Goal: Manage account settings

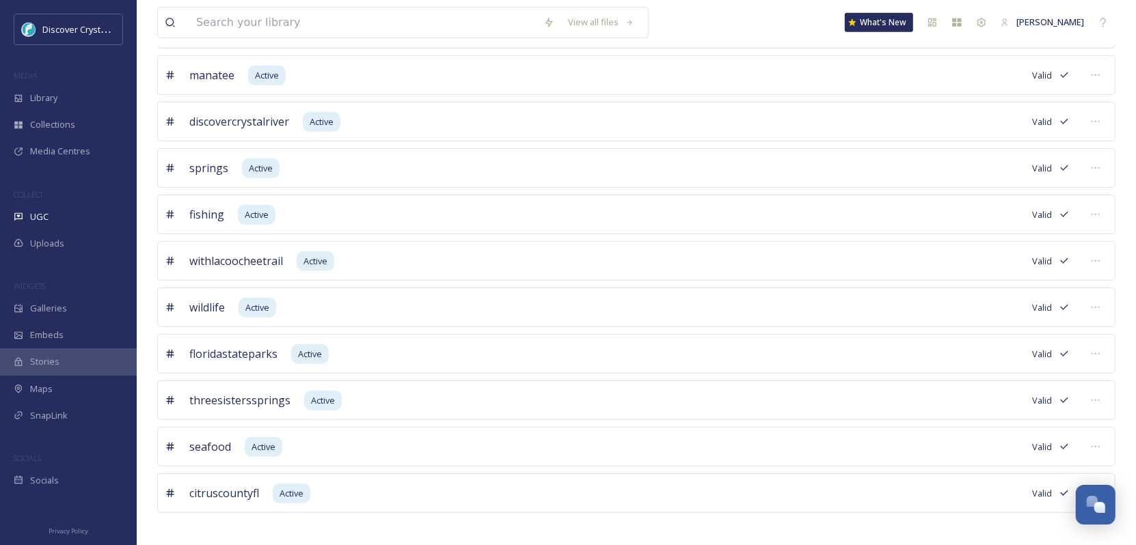
scroll to position [510, 0]
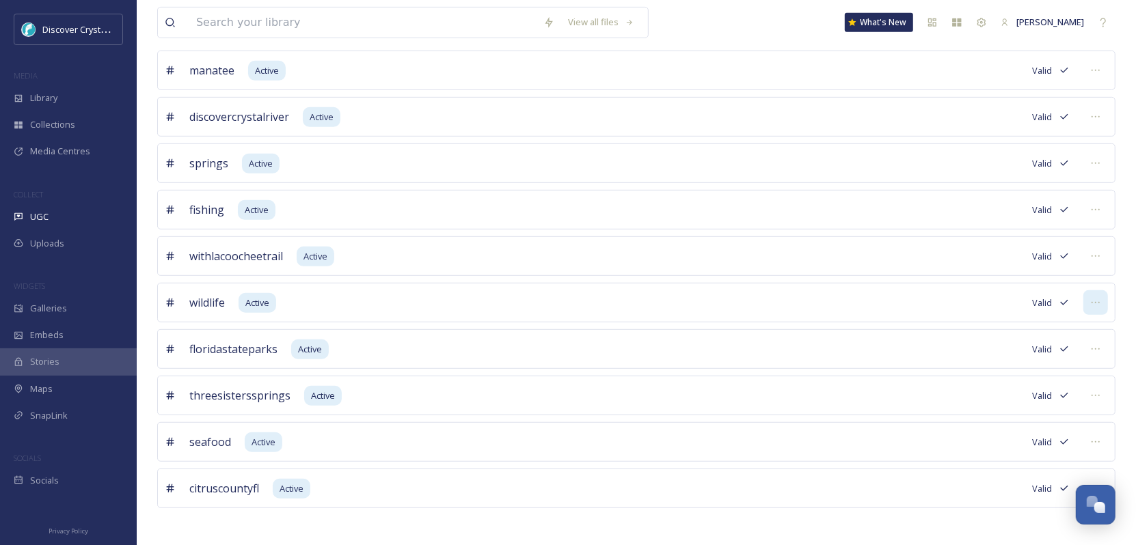
click at [1100, 297] on icon at bounding box center [1095, 302] width 11 height 11
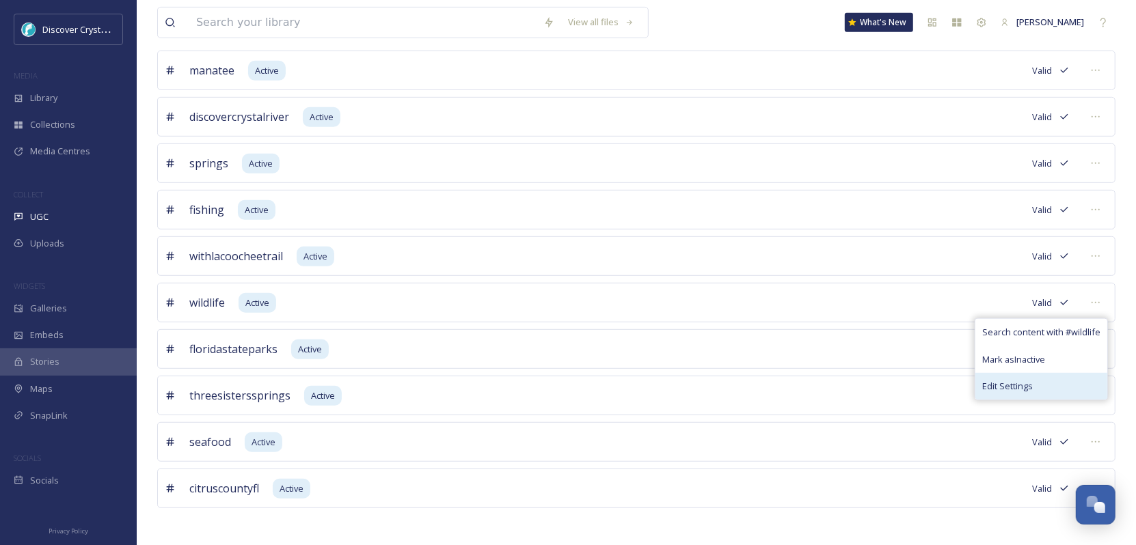
click at [1006, 381] on span "Edit Settings" at bounding box center [1007, 386] width 51 height 13
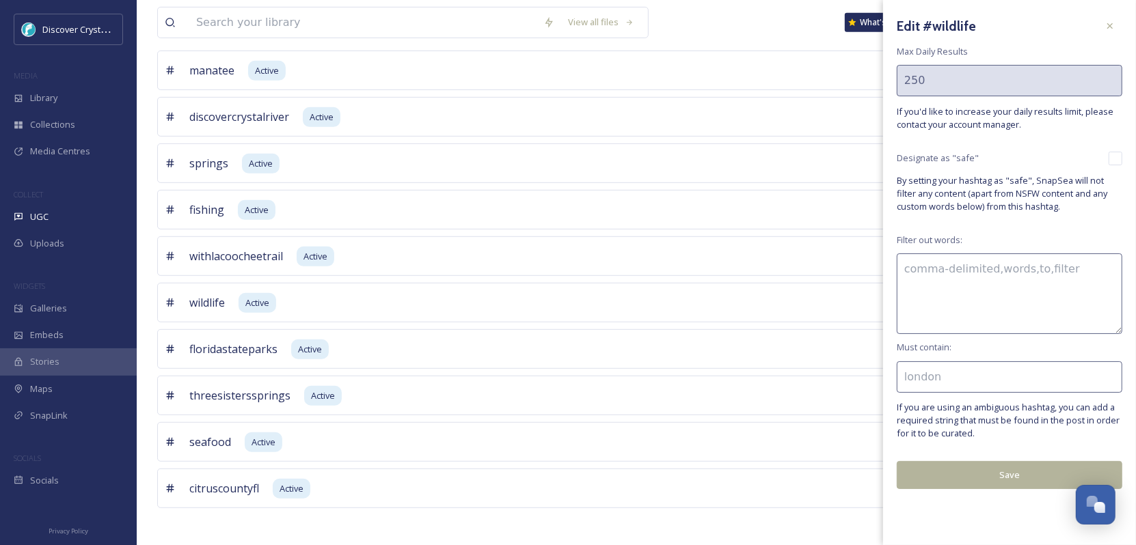
click at [946, 379] on input at bounding box center [1008, 376] width 225 height 31
type input "[US_STATE]"
click at [953, 476] on button "Save" at bounding box center [1008, 475] width 225 height 28
click at [1112, 27] on icon at bounding box center [1109, 25] width 11 height 11
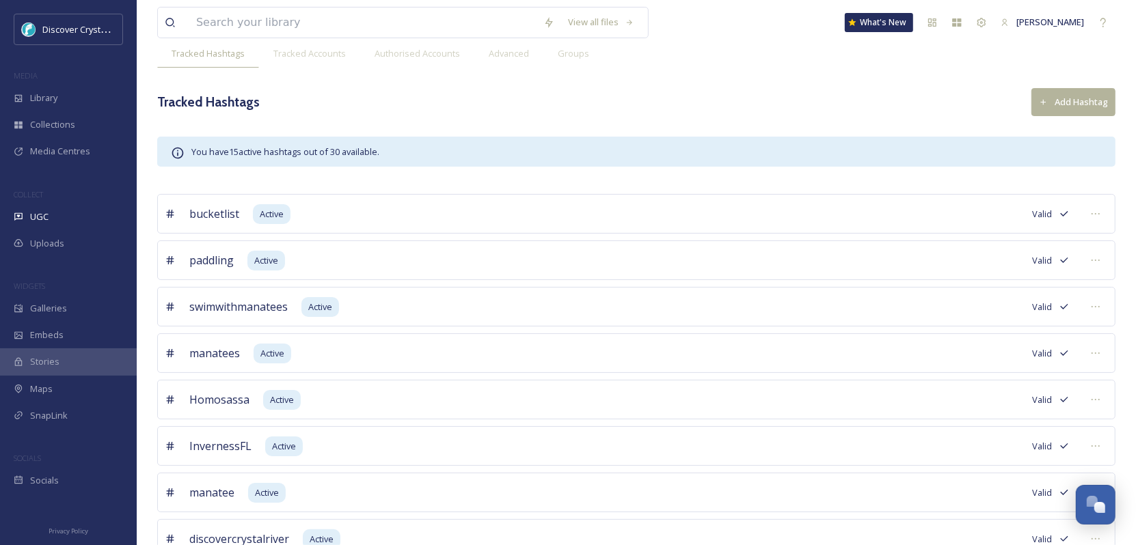
scroll to position [0, 0]
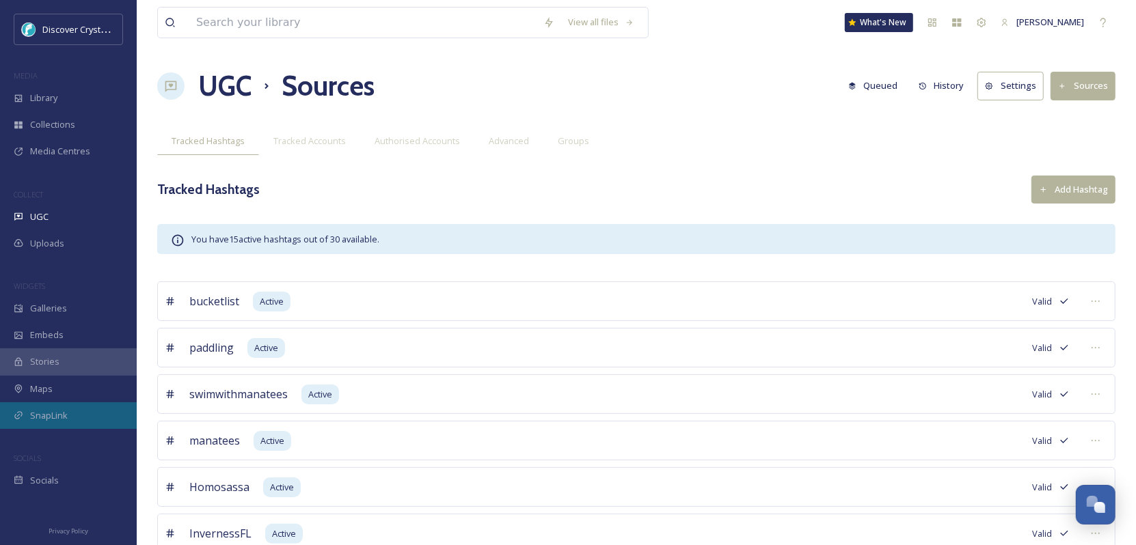
click at [29, 421] on div "SnapLink" at bounding box center [68, 415] width 137 height 27
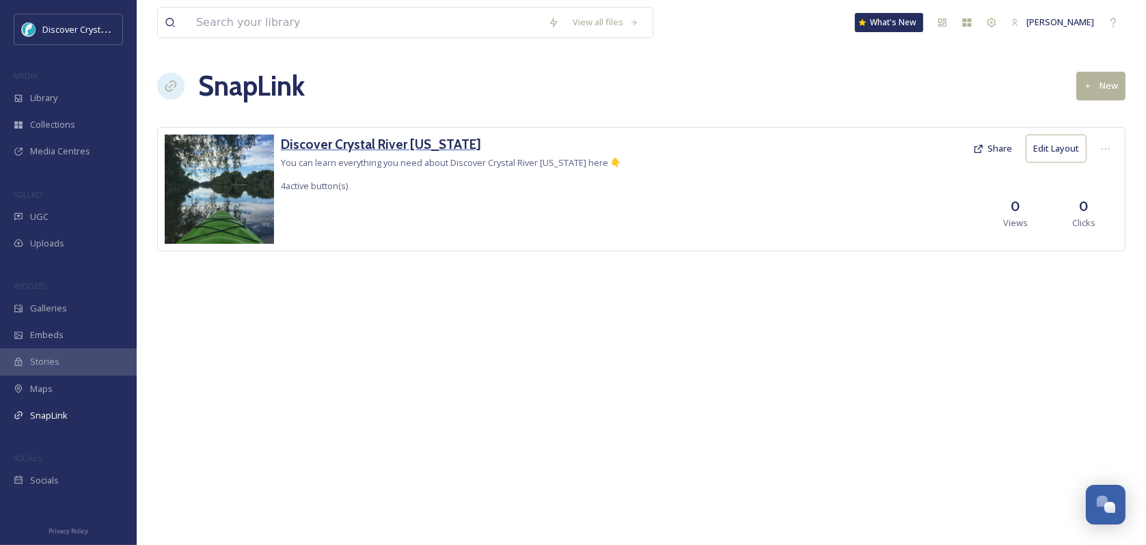
click at [304, 145] on h3 "Discover Crystal River [US_STATE]" at bounding box center [451, 145] width 340 height 20
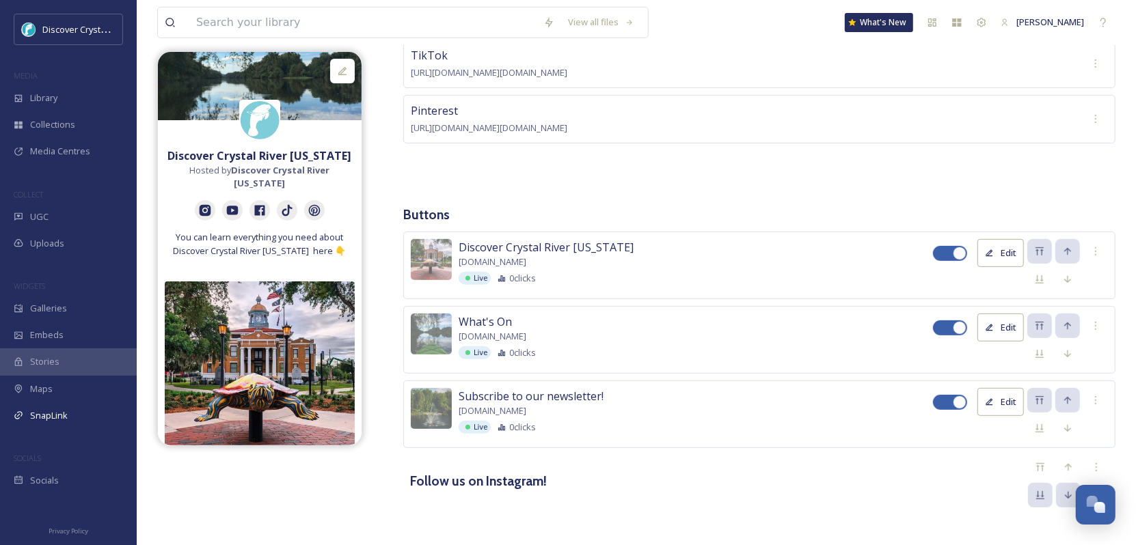
scroll to position [49, 0]
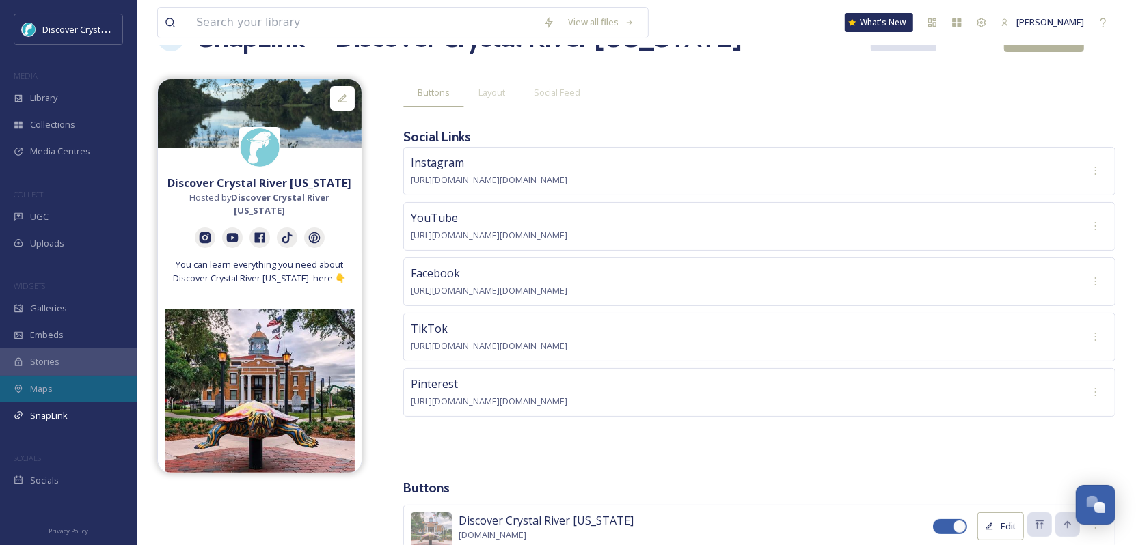
click at [46, 387] on span "Maps" at bounding box center [41, 389] width 23 height 13
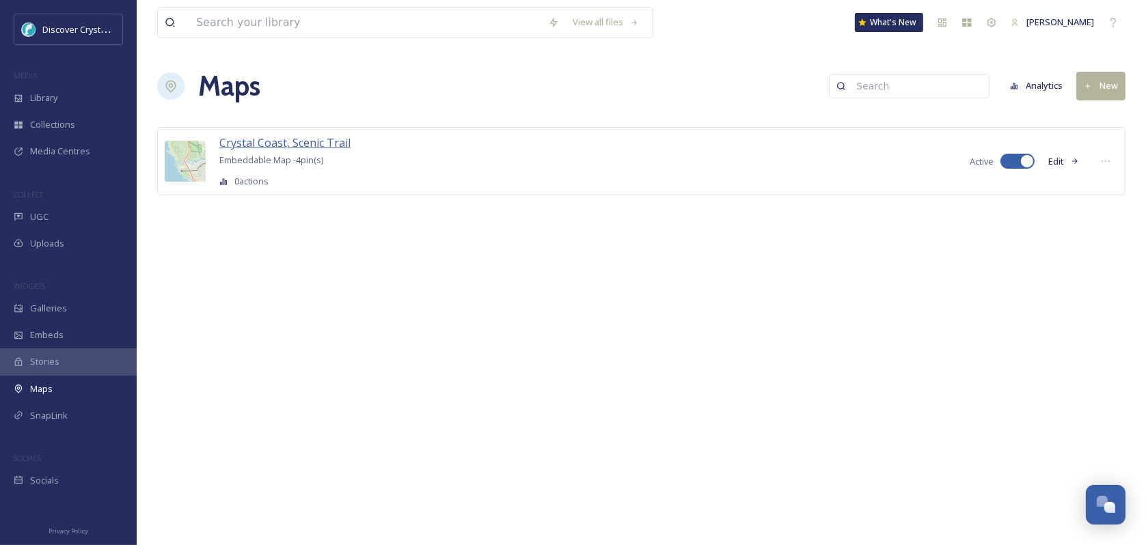
click at [284, 143] on span "Crystal Coast, Scenic Trail" at bounding box center [284, 142] width 131 height 15
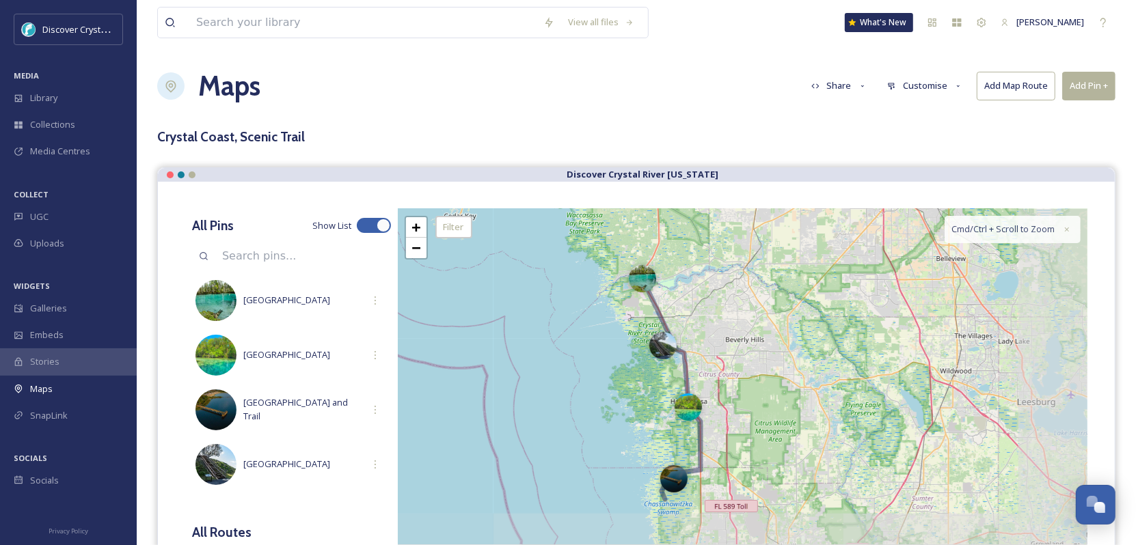
drag, startPoint x: 653, startPoint y: 435, endPoint x: 553, endPoint y: 300, distance: 168.5
click at [553, 300] on div "+ − Leaflet | Map Courtesy of SnapSea © OpenStreetMap contributors Cmd/Ctrl + S…" at bounding box center [742, 414] width 689 height 410
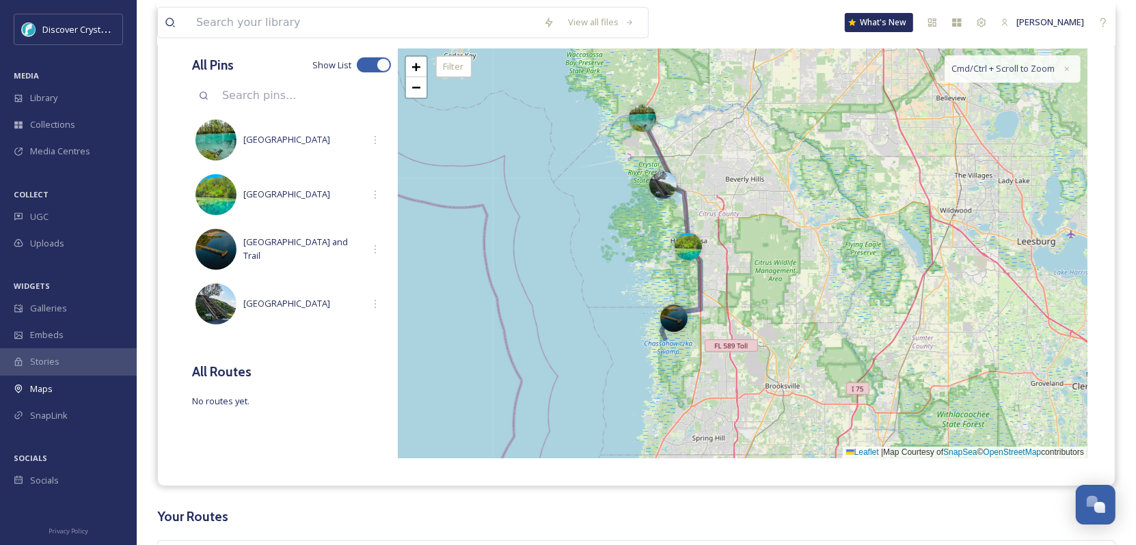
scroll to position [137, 0]
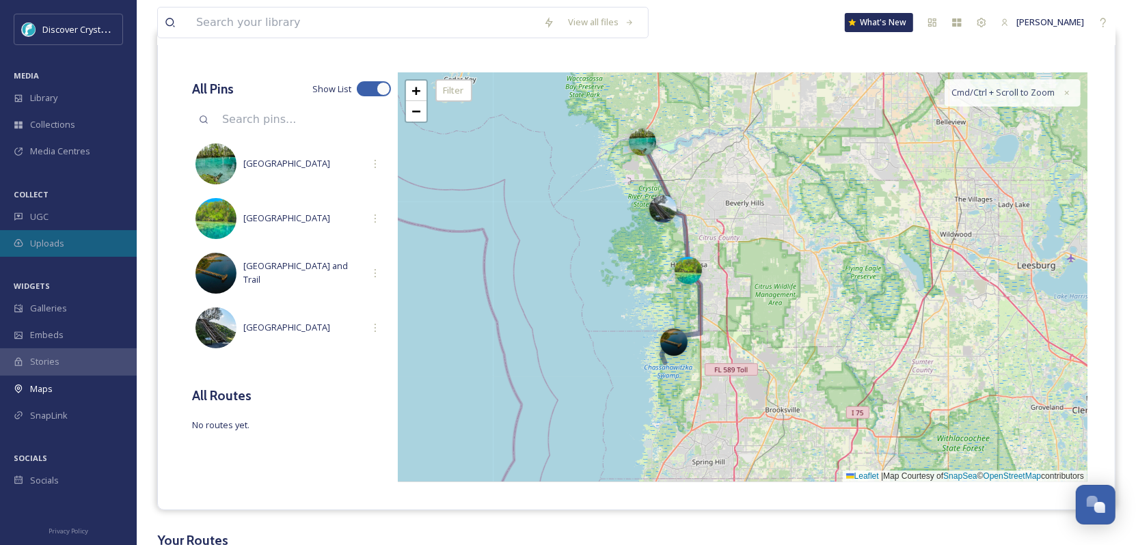
click at [64, 243] on div "Uploads" at bounding box center [68, 243] width 137 height 27
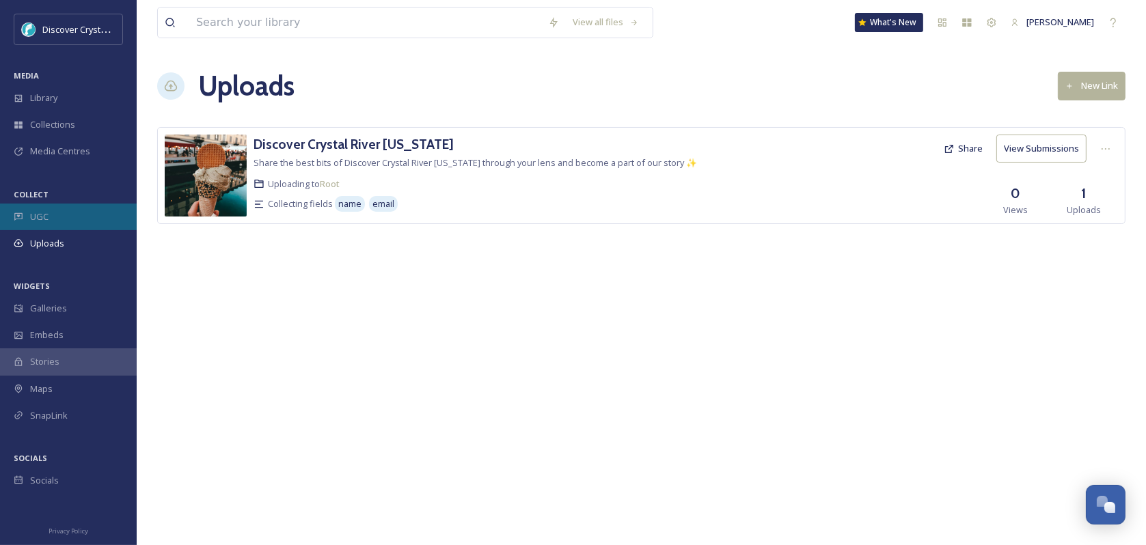
click at [39, 220] on span "UGC" at bounding box center [39, 216] width 18 height 13
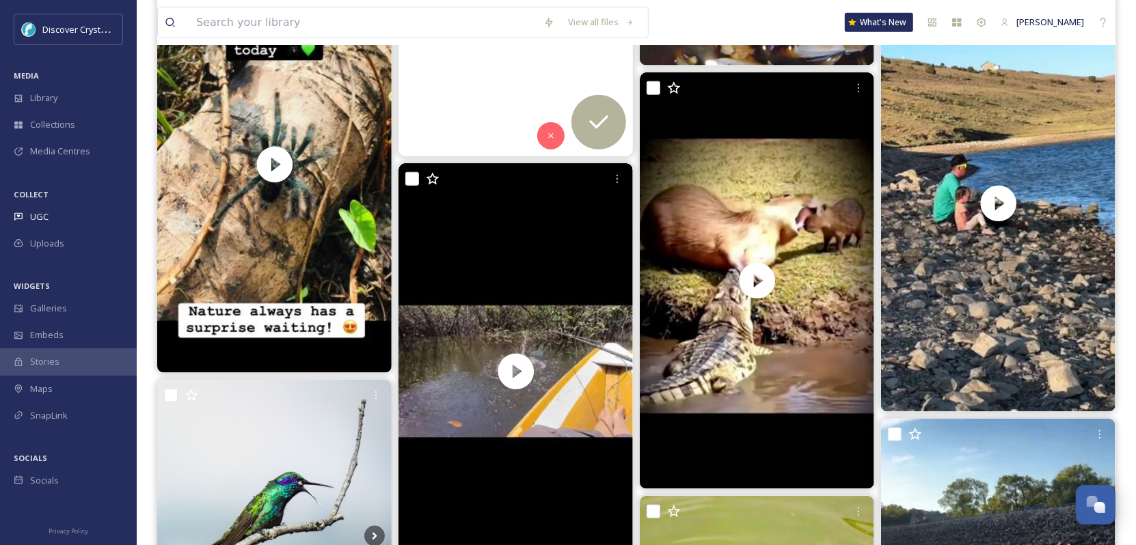
scroll to position [1162, 0]
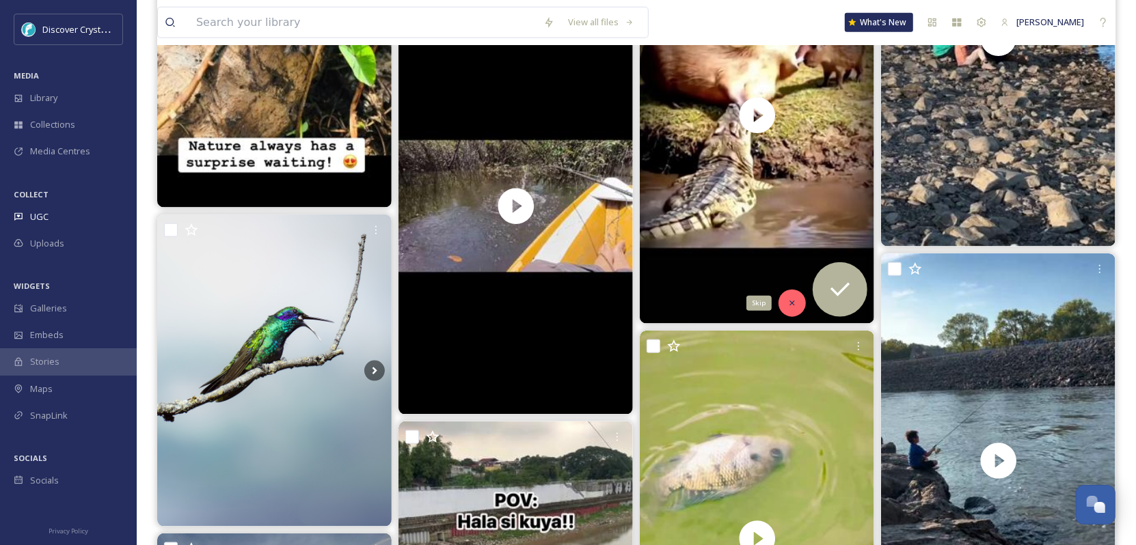
click at [793, 303] on icon at bounding box center [791, 303] width 5 height 5
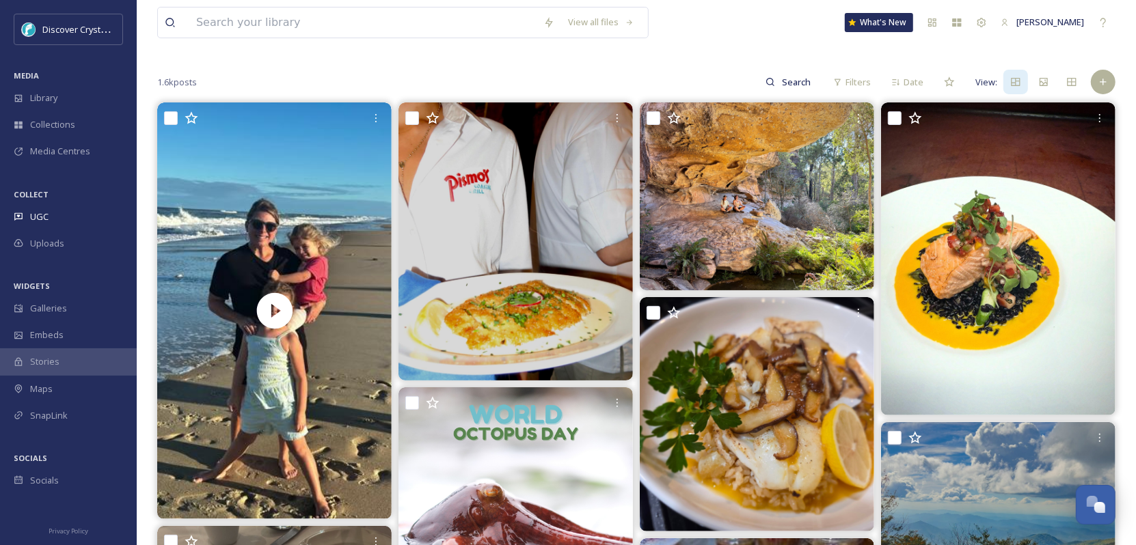
scroll to position [0, 0]
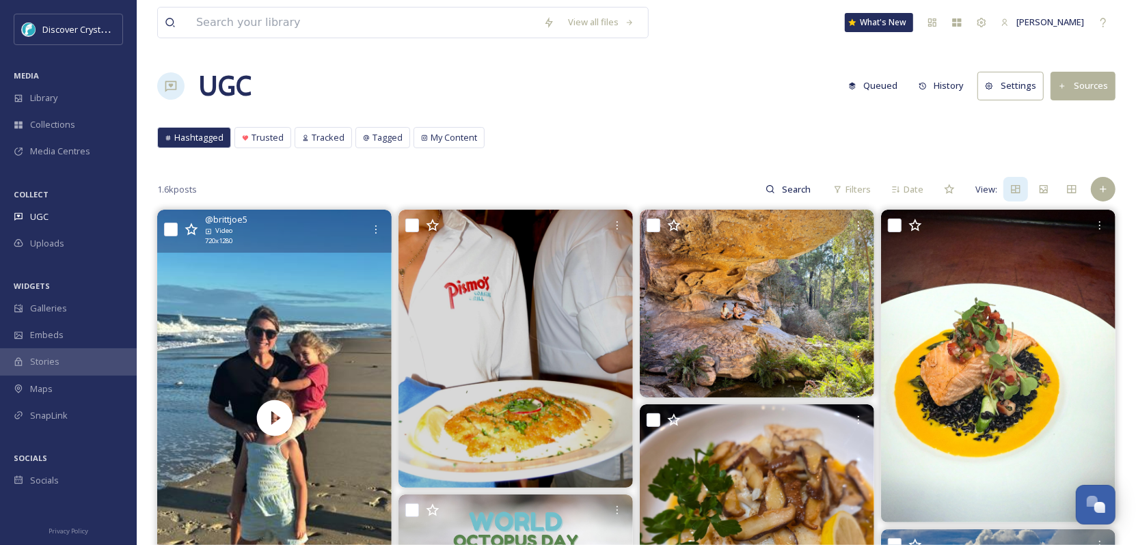
click at [168, 224] on input "checkbox" at bounding box center [171, 230] width 14 height 14
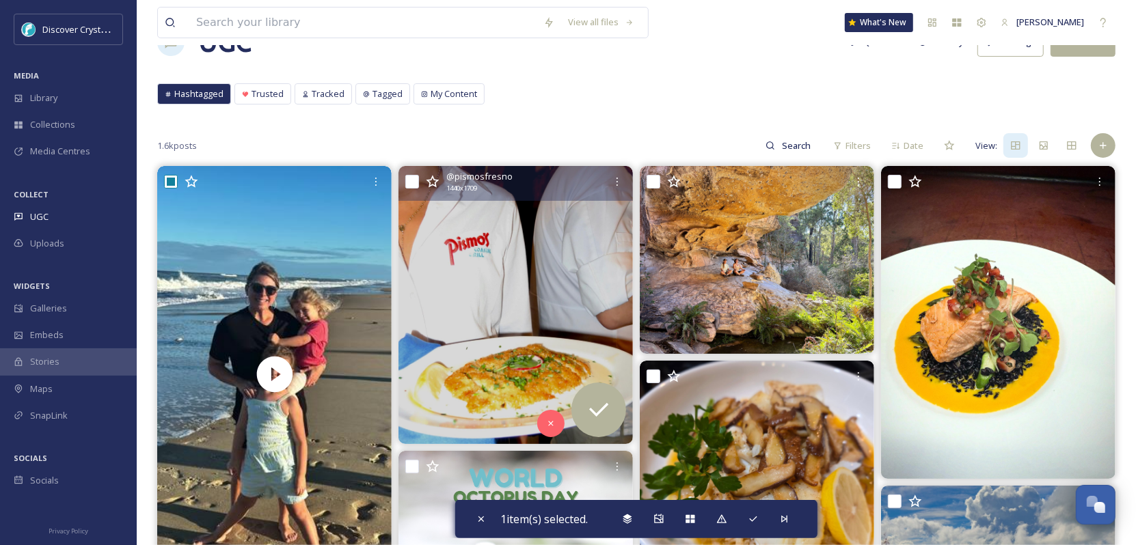
scroll to position [68, 0]
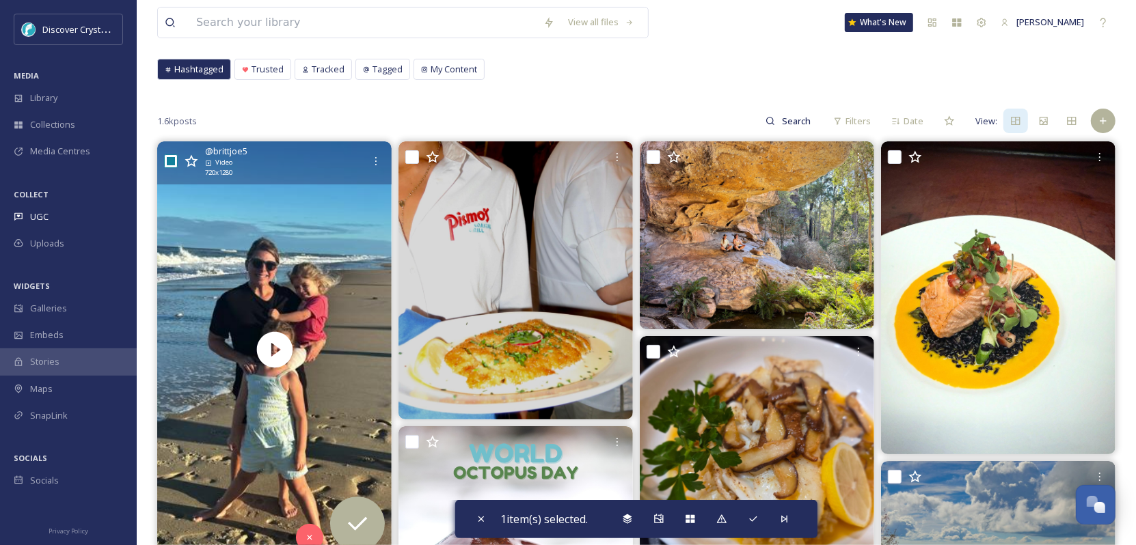
click at [168, 163] on input "checkbox" at bounding box center [171, 161] width 14 height 14
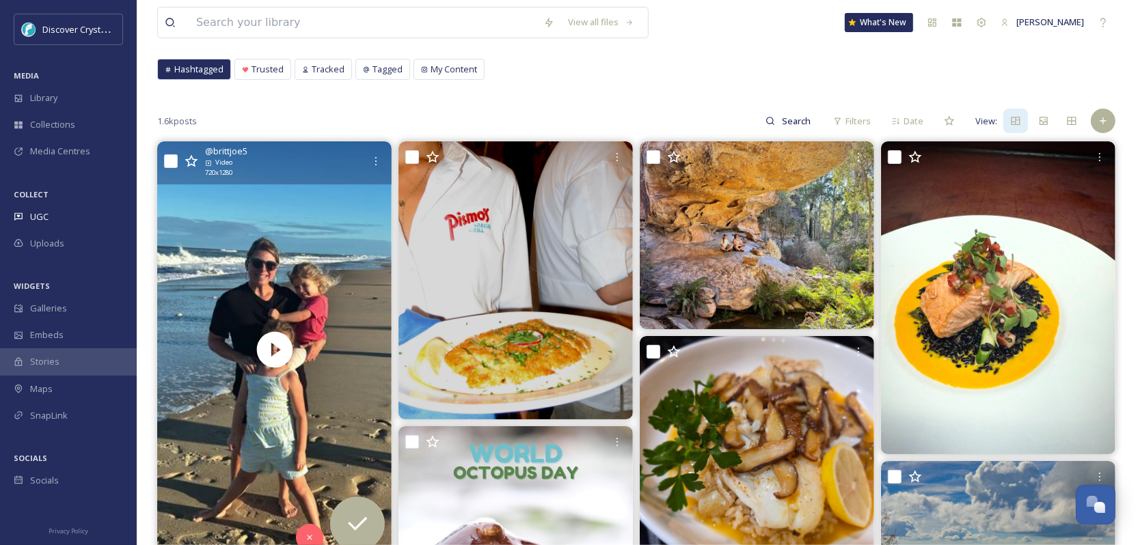
click at [168, 160] on input "checkbox" at bounding box center [171, 161] width 14 height 14
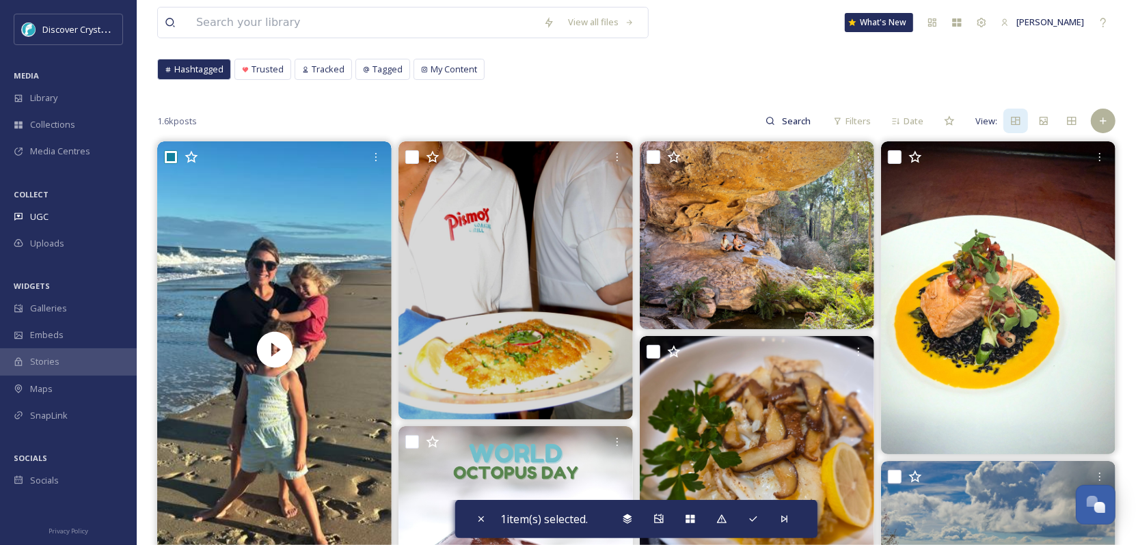
click at [581, 109] on div "1.6k posts Filters Date View:" at bounding box center [636, 120] width 958 height 27
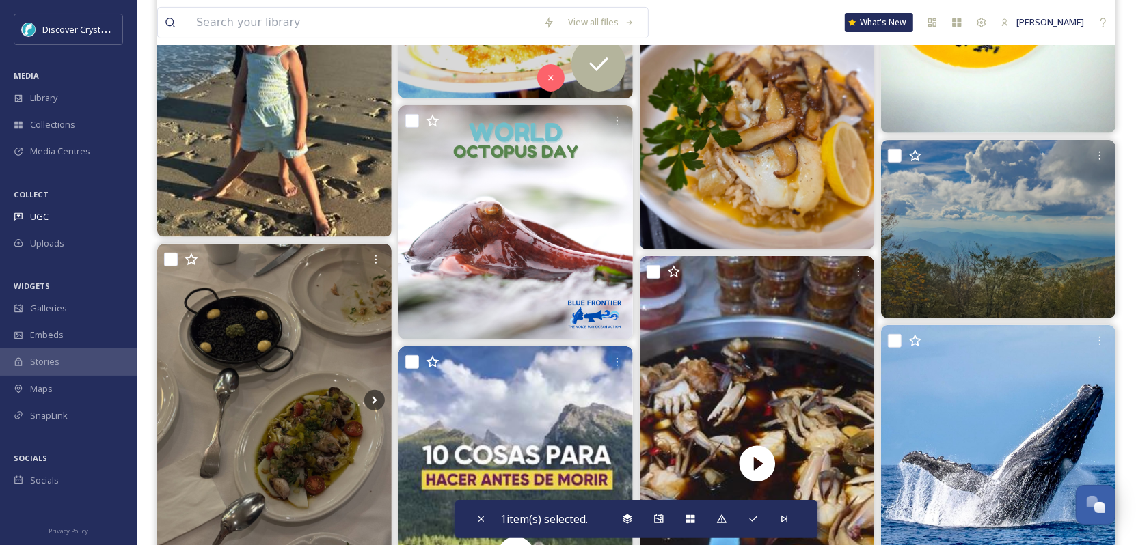
scroll to position [547, 0]
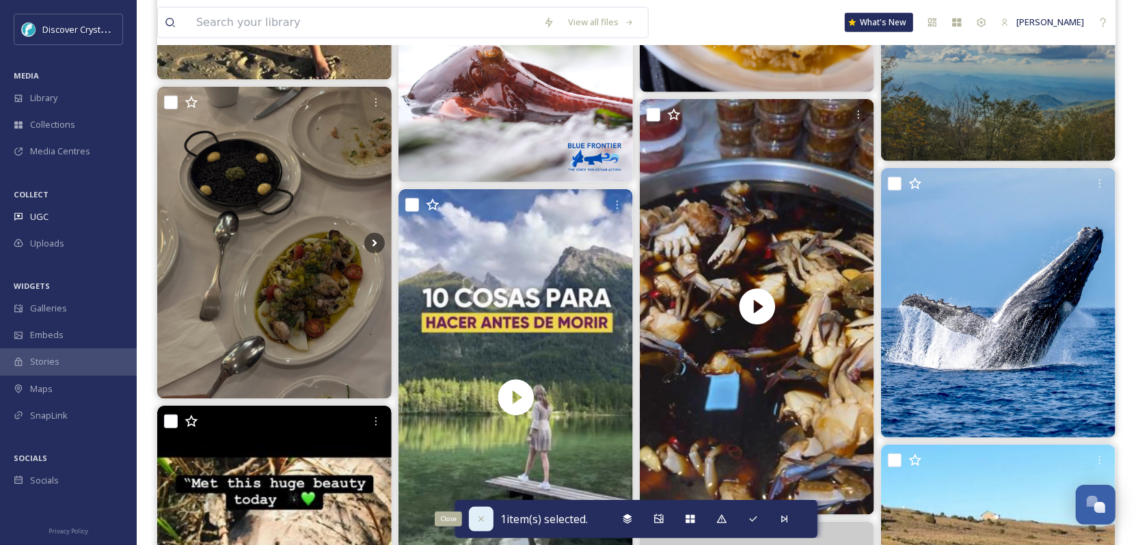
click at [476, 522] on icon at bounding box center [481, 519] width 11 height 11
checkbox input "false"
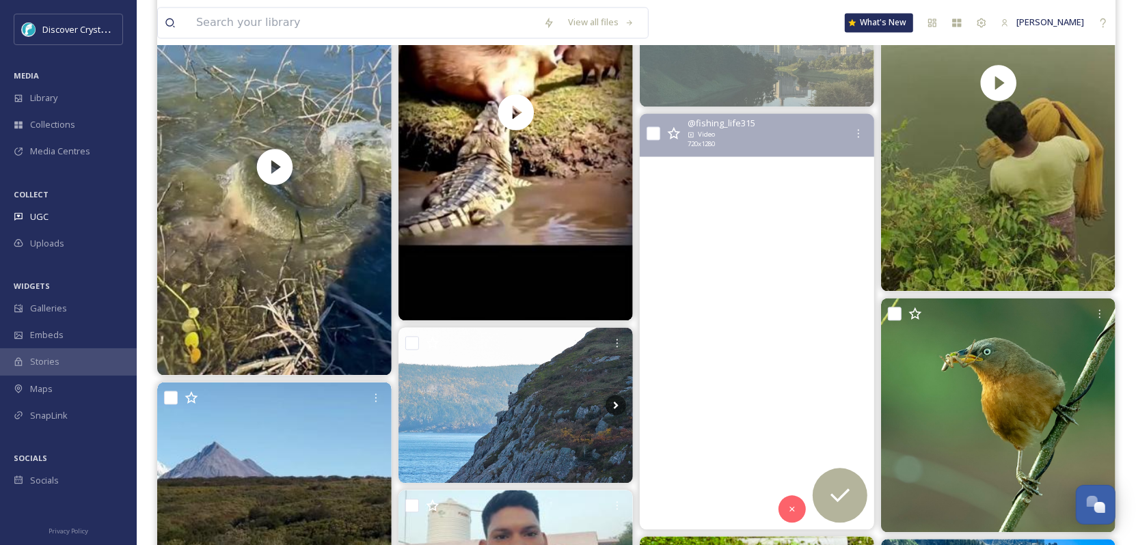
scroll to position [1981, 0]
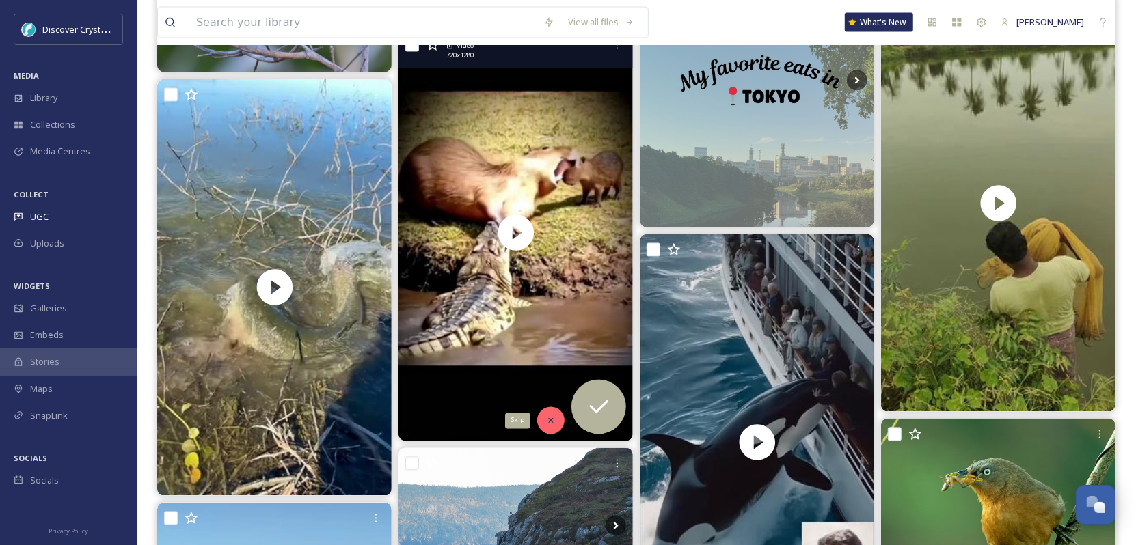
click at [546, 431] on div "Skip" at bounding box center [550, 420] width 27 height 27
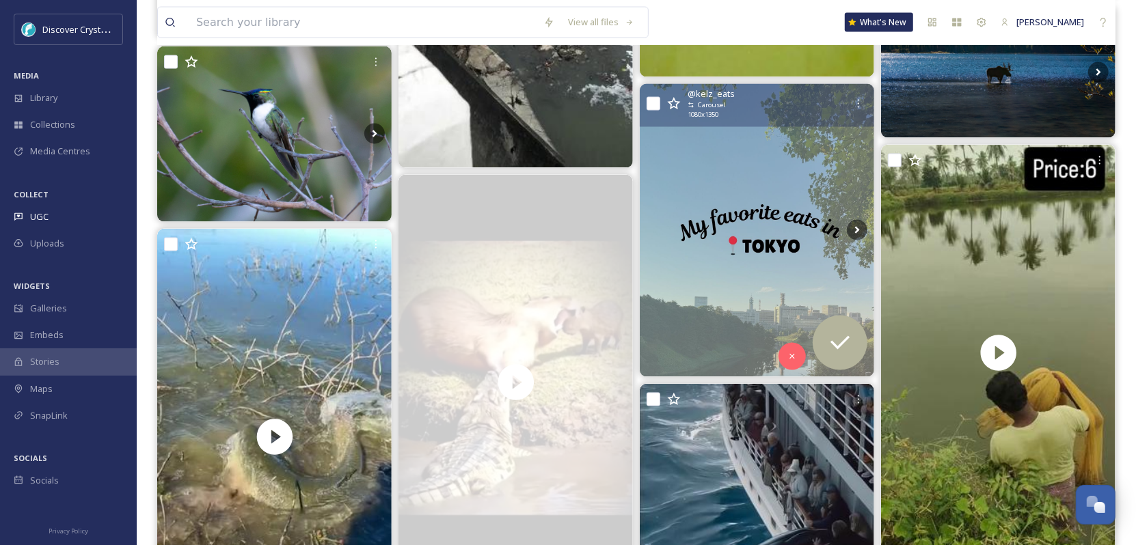
scroll to position [1845, 0]
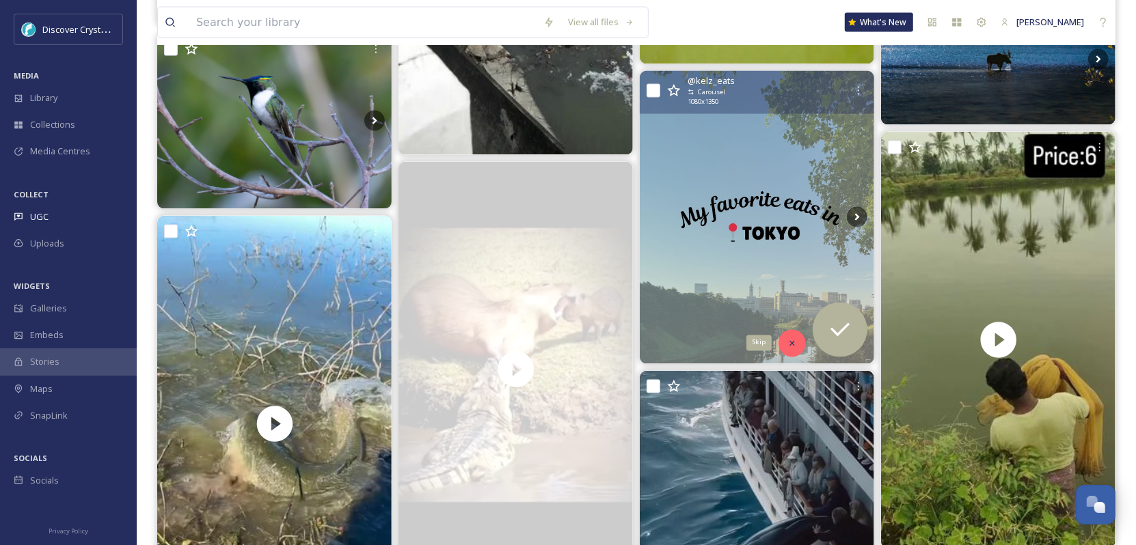
click at [793, 343] on icon at bounding box center [792, 344] width 10 height 10
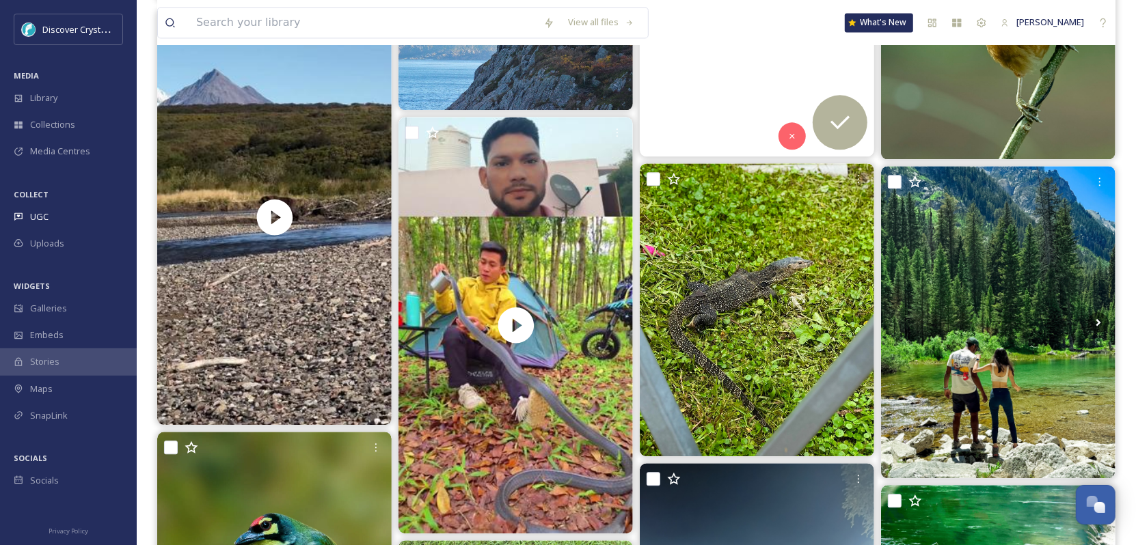
scroll to position [2596, 0]
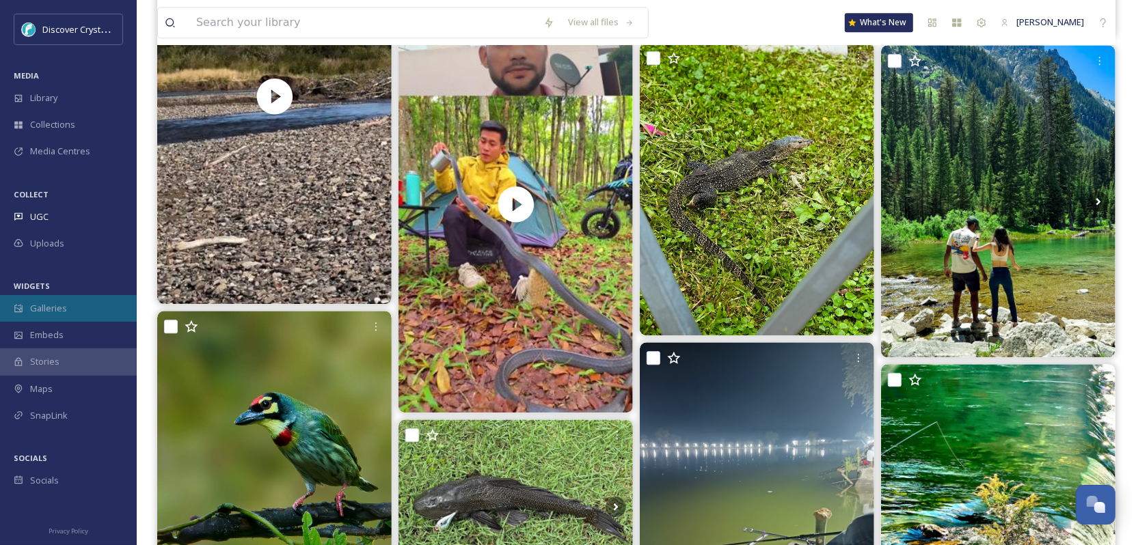
click at [49, 316] on div "Galleries" at bounding box center [68, 308] width 137 height 27
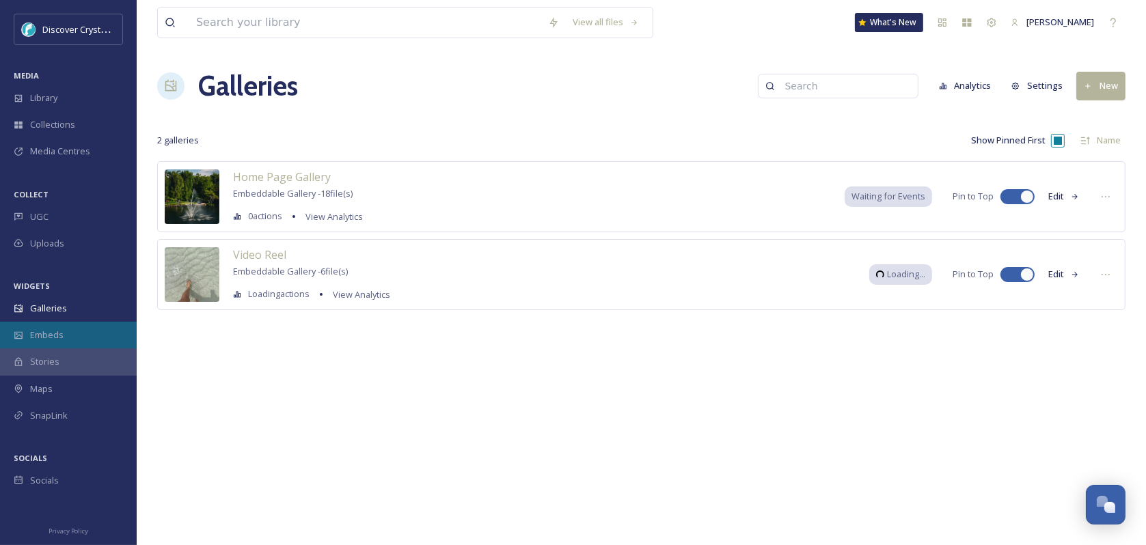
click at [49, 333] on span "Embeds" at bounding box center [46, 335] width 33 height 13
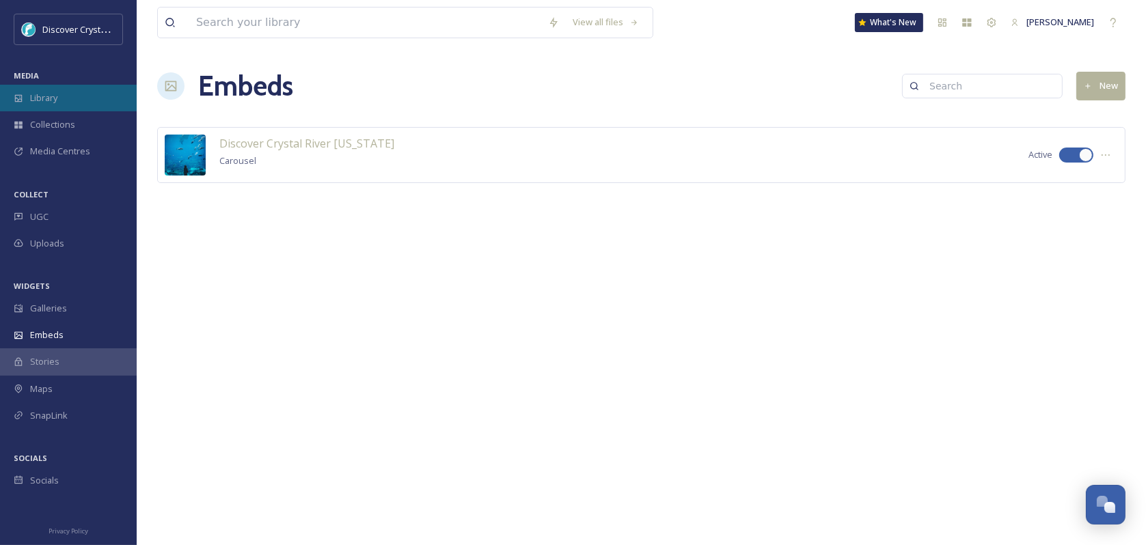
click at [38, 90] on div "Library" at bounding box center [68, 98] width 137 height 27
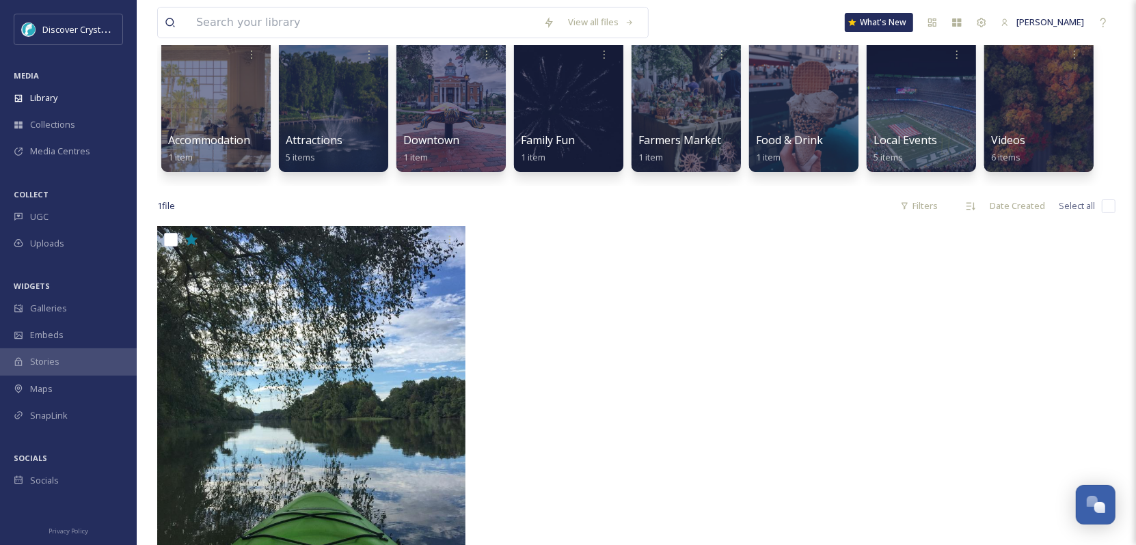
scroll to position [273, 0]
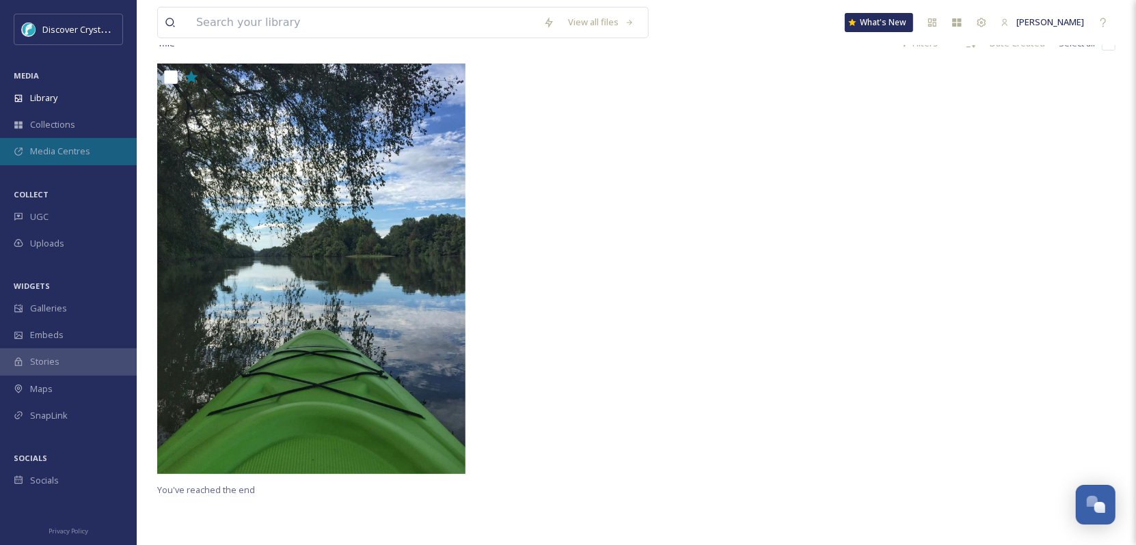
click at [33, 154] on span "Media Centres" at bounding box center [60, 151] width 60 height 13
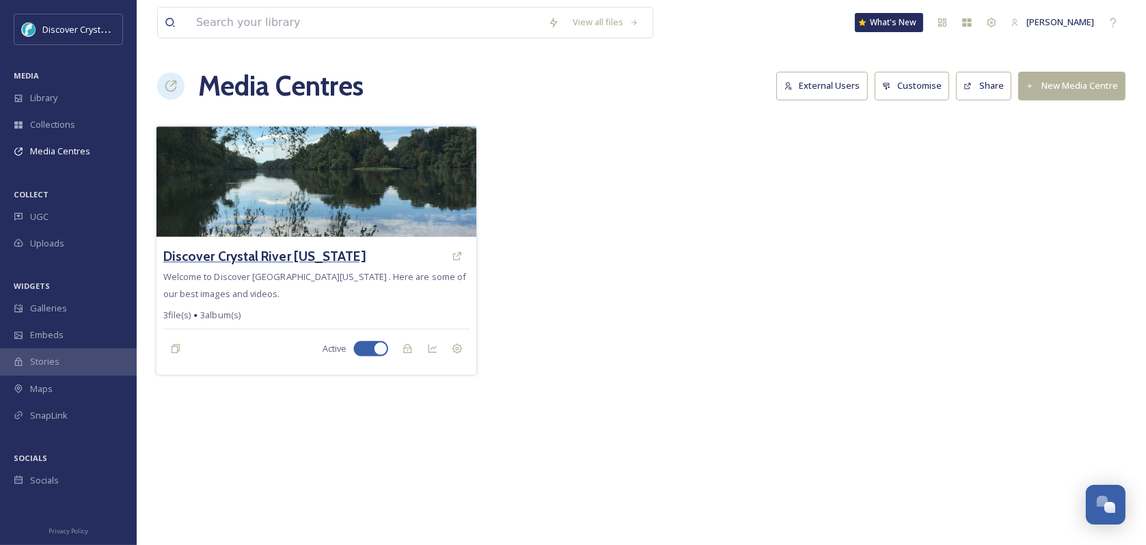
click at [197, 258] on h3 "Discover Crystal River [US_STATE]" at bounding box center [264, 257] width 202 height 20
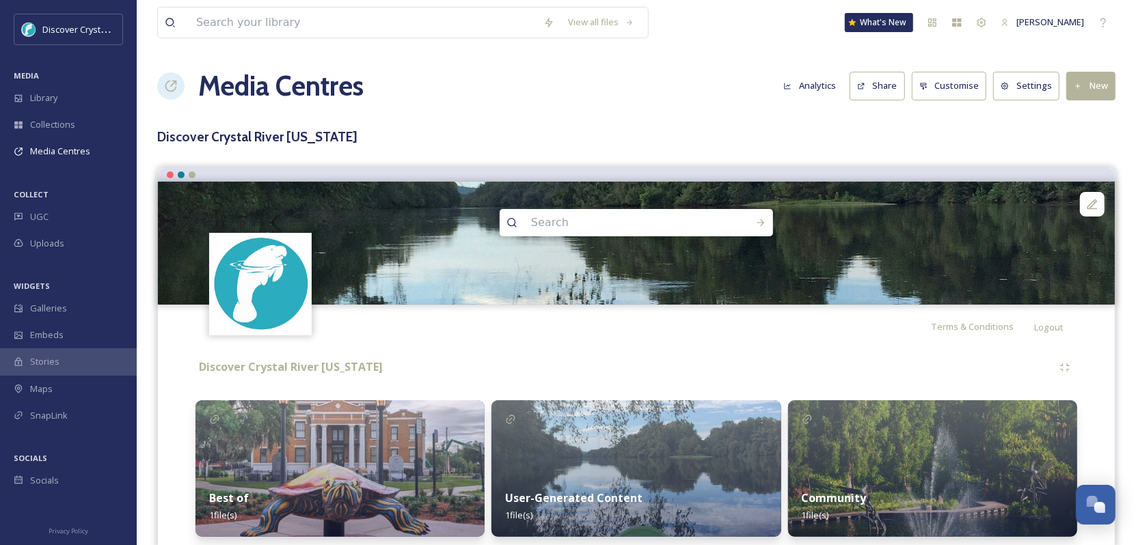
scroll to position [46, 0]
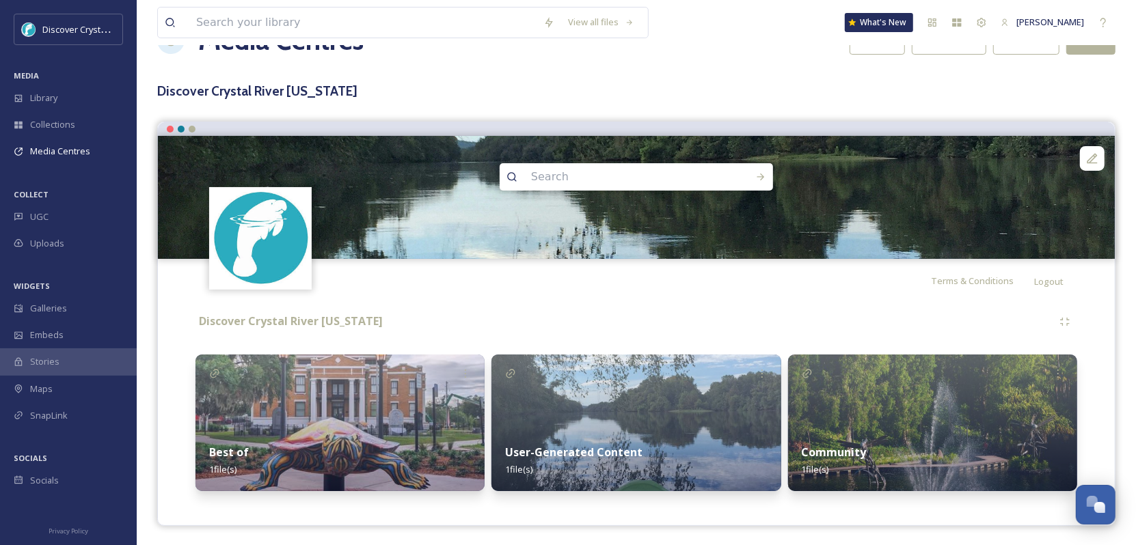
click at [632, 422] on img at bounding box center [635, 423] width 289 height 137
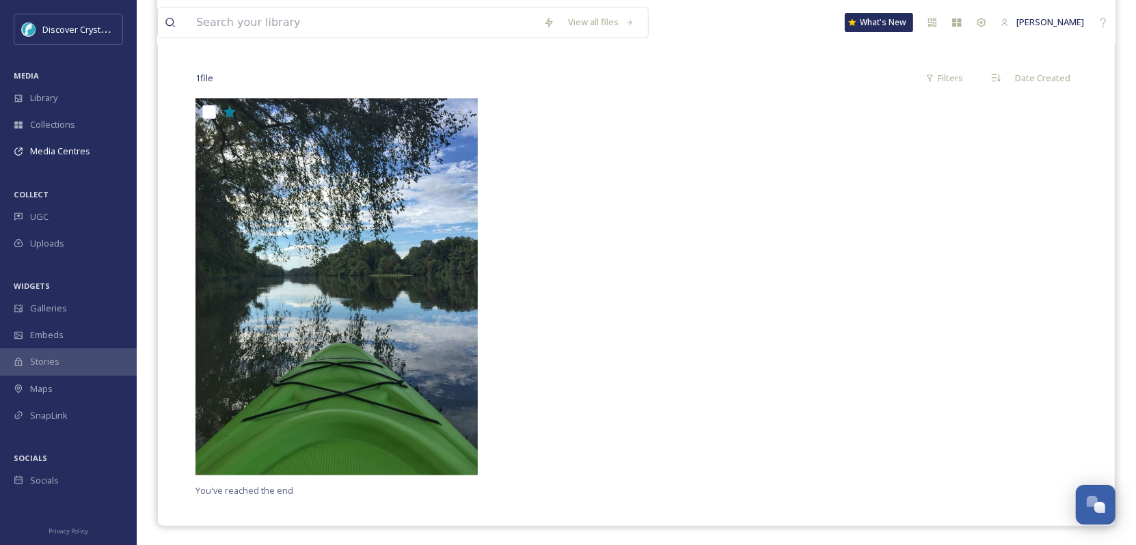
scroll to position [343, 0]
click at [21, 488] on div "Socials" at bounding box center [68, 480] width 137 height 27
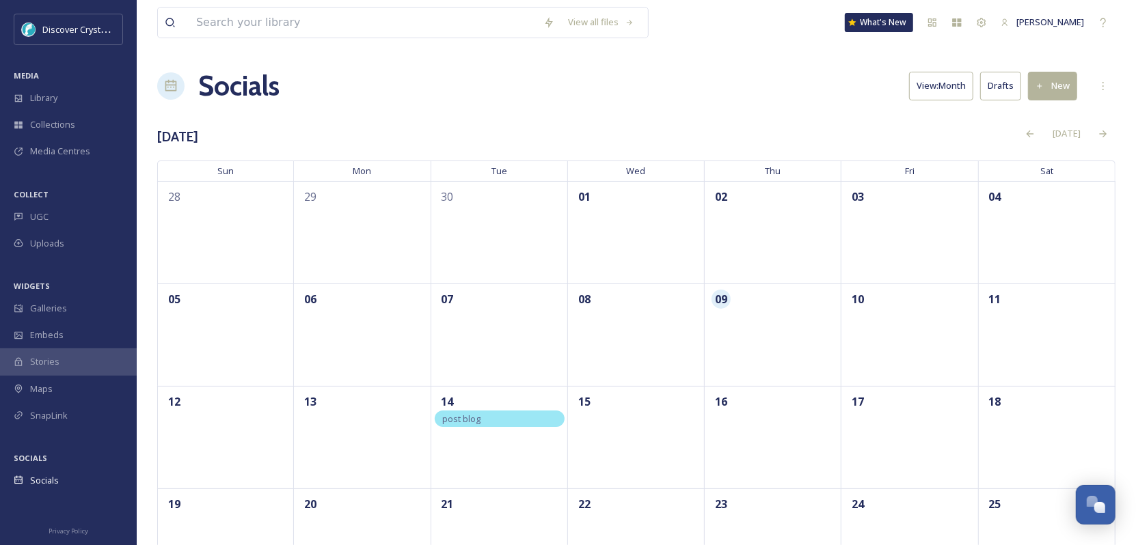
click at [502, 421] on div "post blog" at bounding box center [500, 419] width 130 height 16
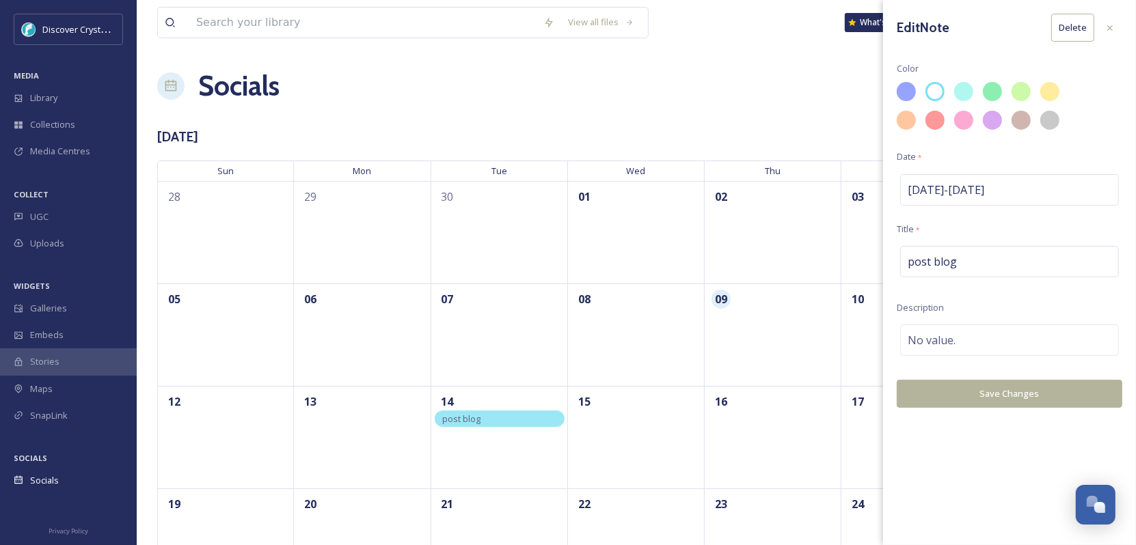
click at [1061, 26] on button "Delete" at bounding box center [1072, 28] width 43 height 28
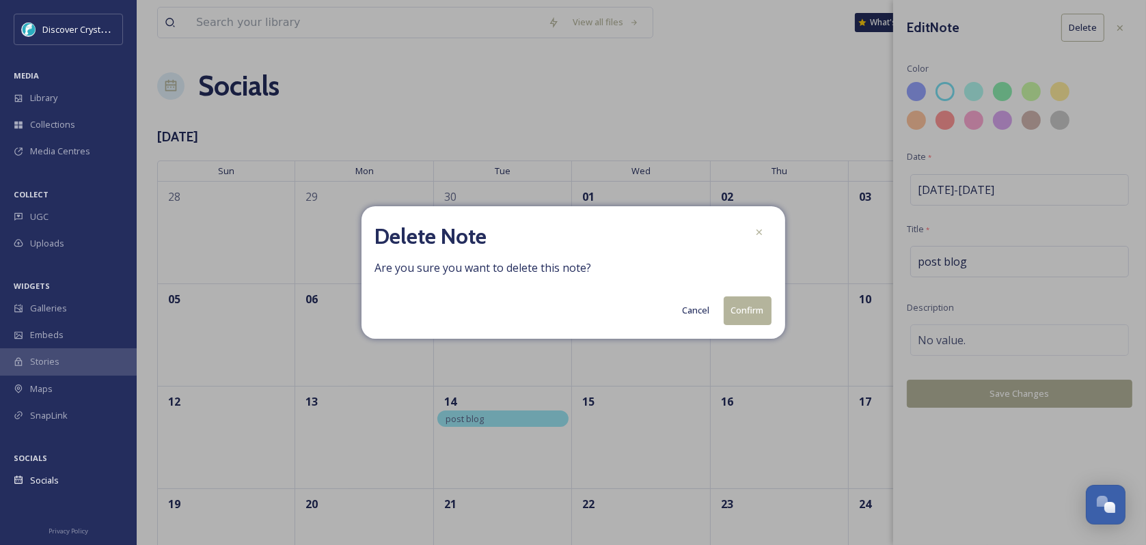
click at [697, 311] on button "Cancel" at bounding box center [696, 310] width 41 height 27
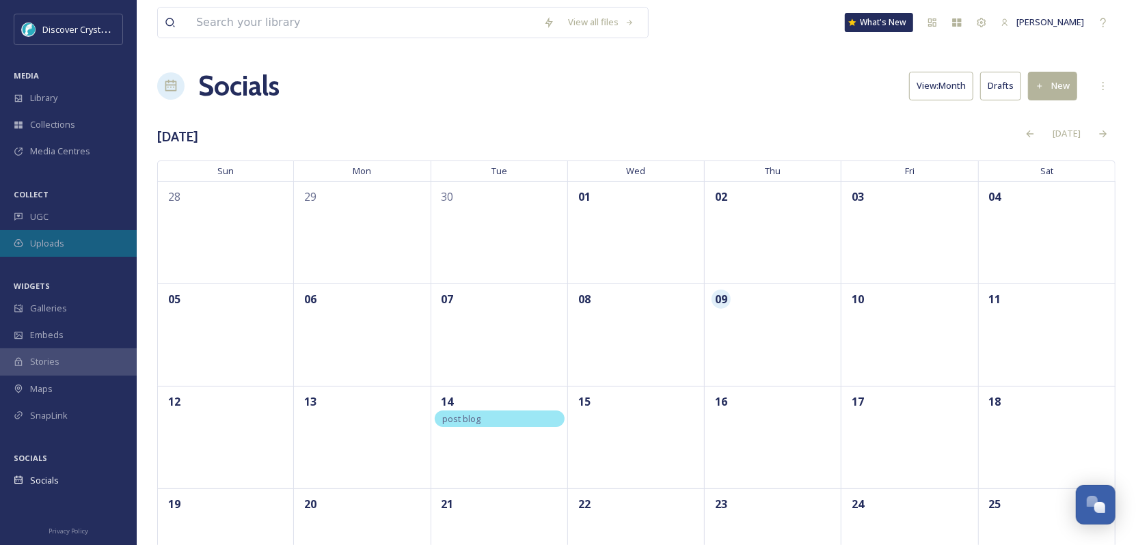
click at [53, 237] on span "Uploads" at bounding box center [47, 243] width 34 height 13
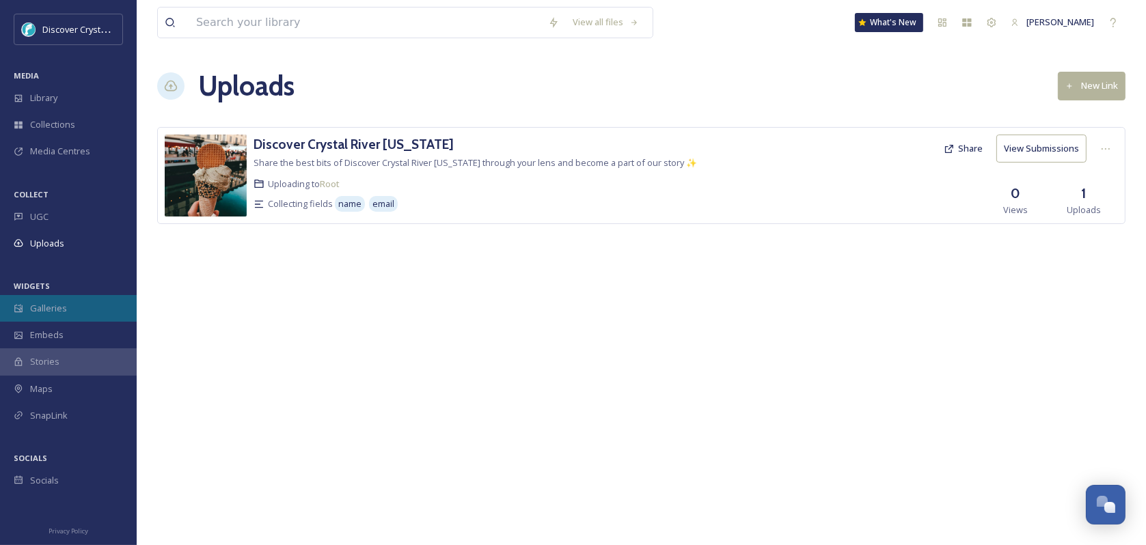
click at [51, 302] on span "Galleries" at bounding box center [48, 308] width 37 height 13
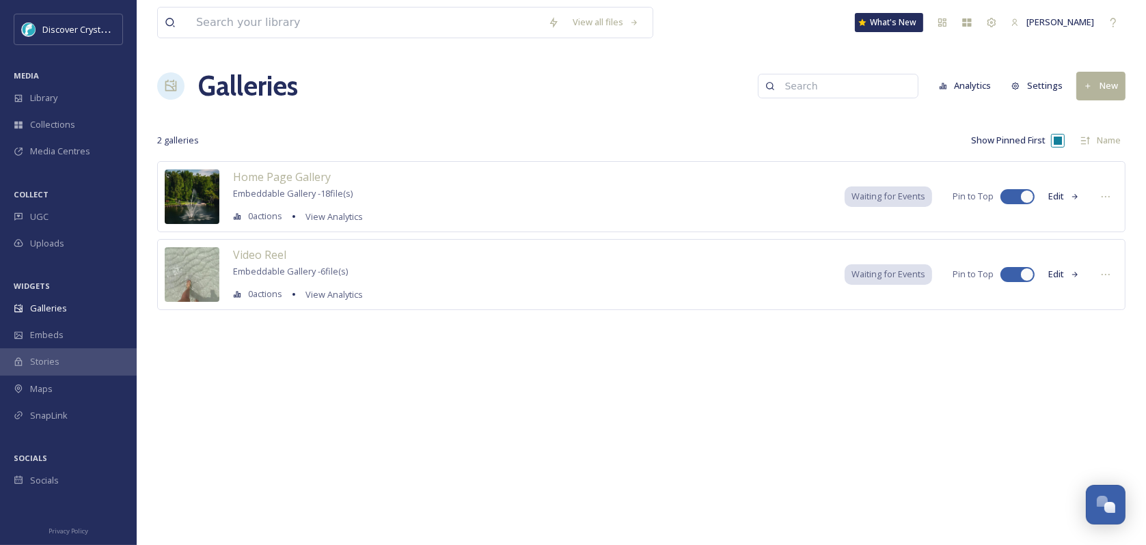
click at [1046, 83] on button "Settings" at bounding box center [1036, 85] width 65 height 27
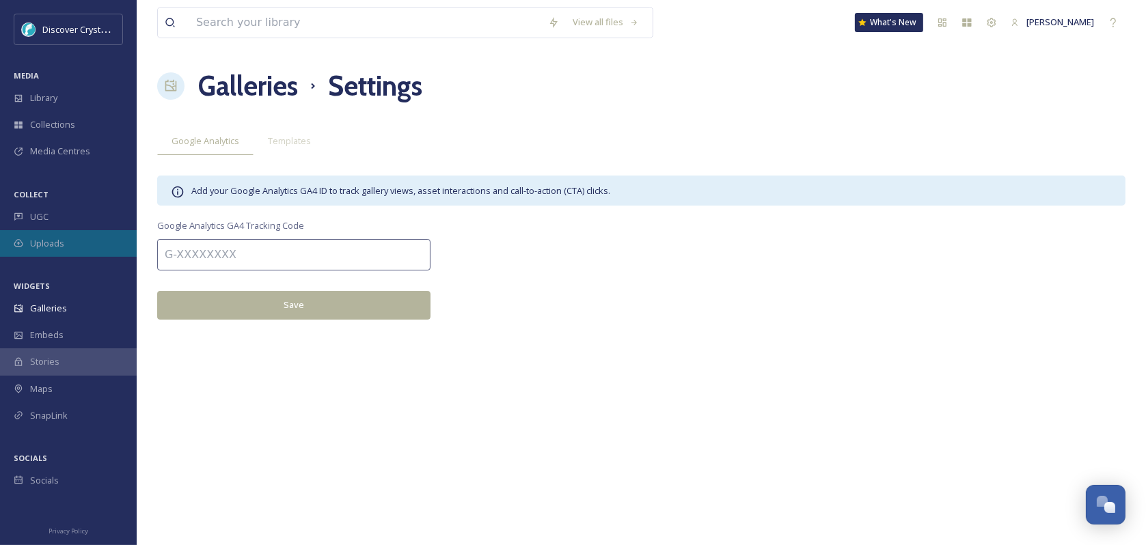
click at [38, 241] on span "Uploads" at bounding box center [47, 243] width 34 height 13
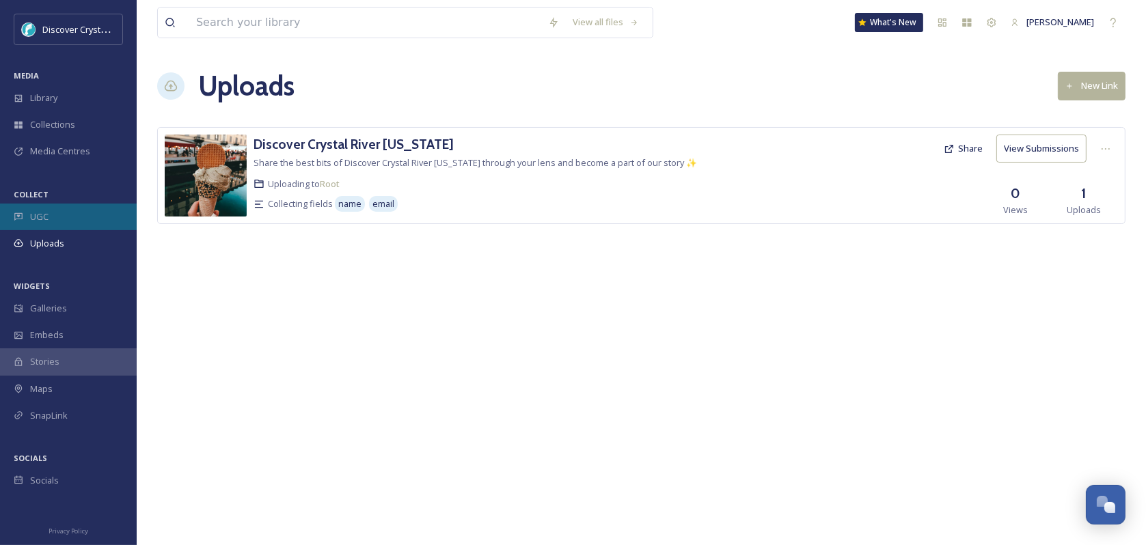
click at [40, 211] on span "UGC" at bounding box center [39, 216] width 18 height 13
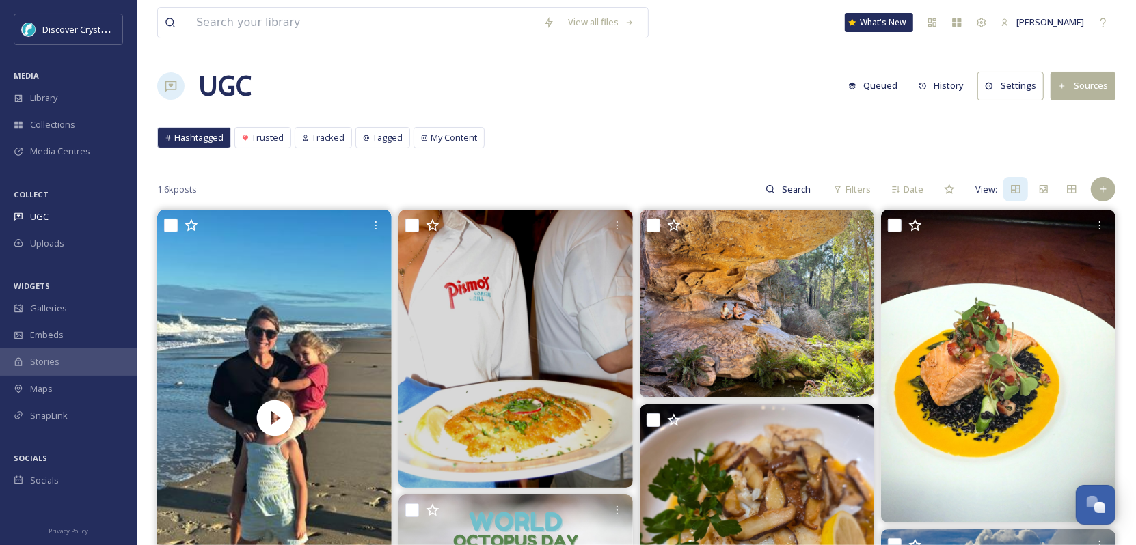
click at [1005, 94] on button "Settings" at bounding box center [1010, 86] width 66 height 28
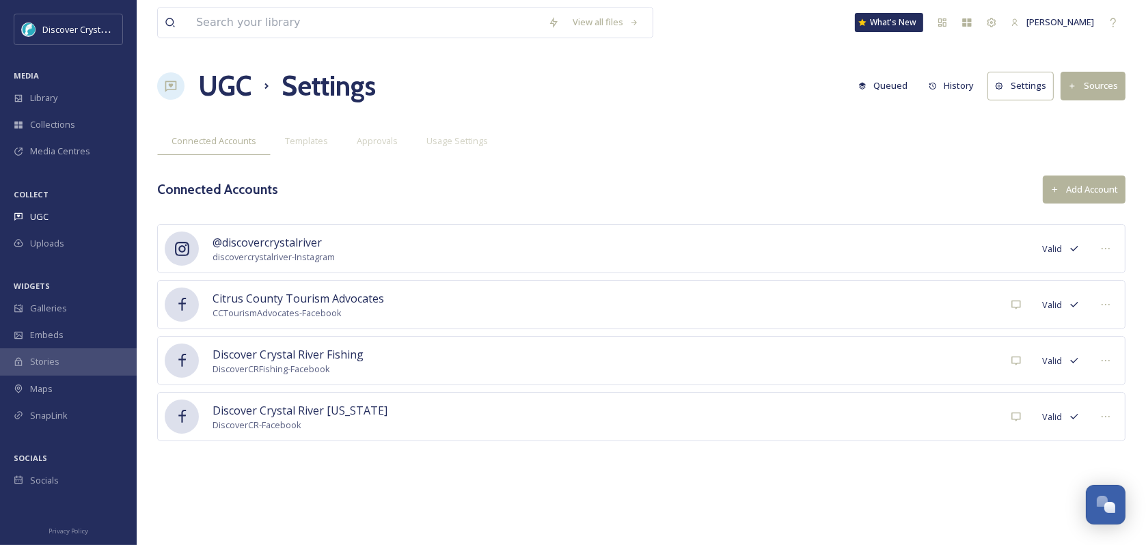
click at [1054, 87] on button "Settings" at bounding box center [1020, 86] width 66 height 28
click at [1088, 87] on button "Sources" at bounding box center [1092, 86] width 65 height 28
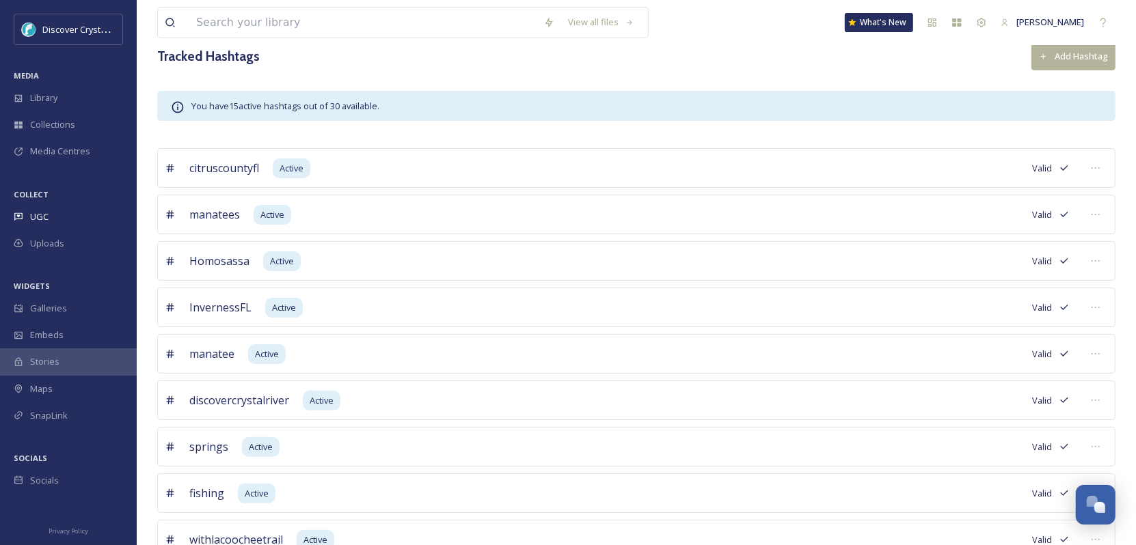
scroll to position [137, 0]
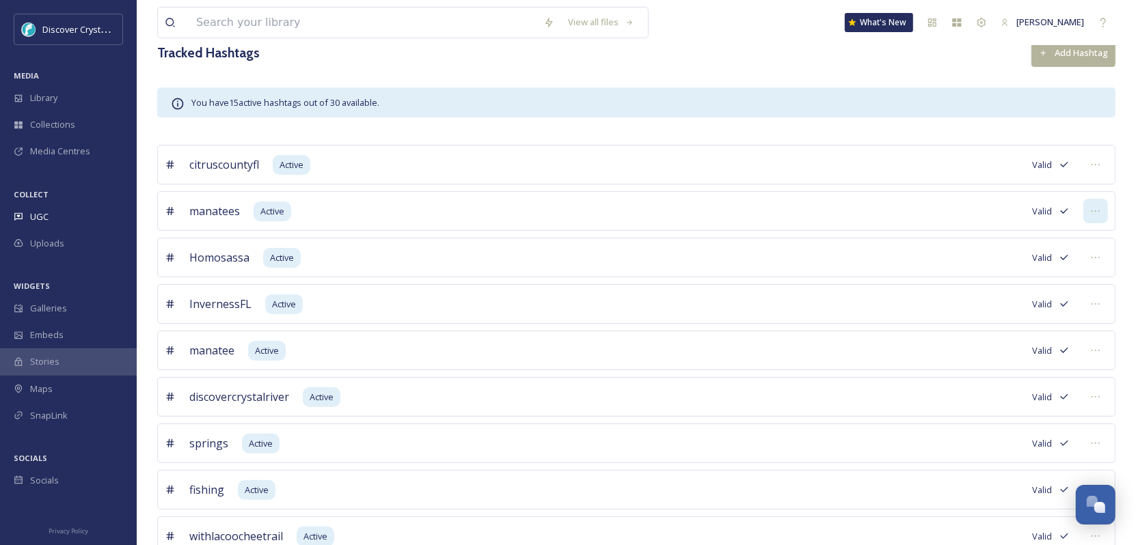
click at [1086, 210] on div at bounding box center [1095, 211] width 25 height 25
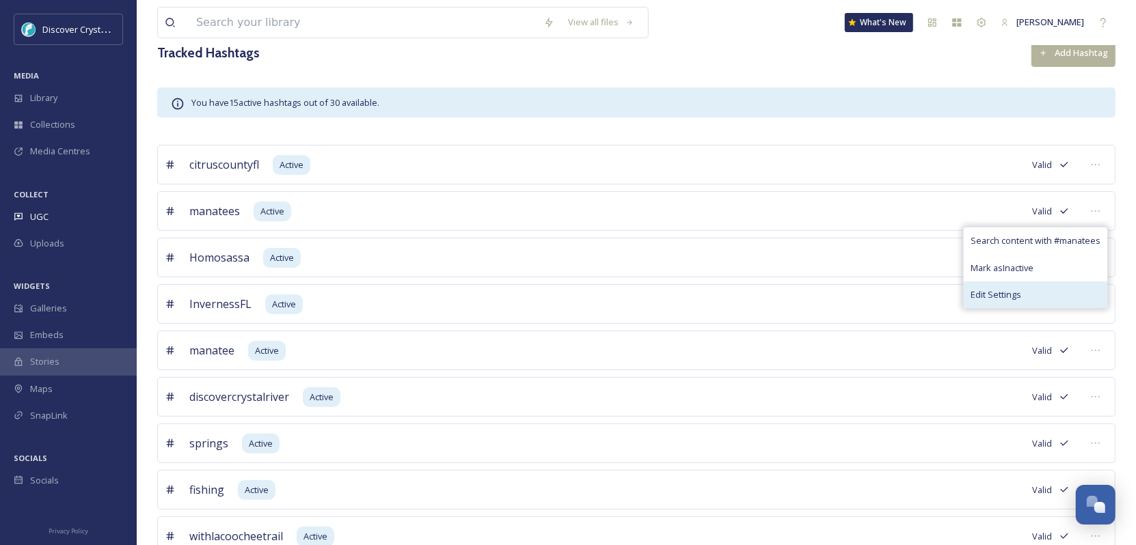
click at [1028, 288] on div "Edit Settings" at bounding box center [1034, 294] width 143 height 27
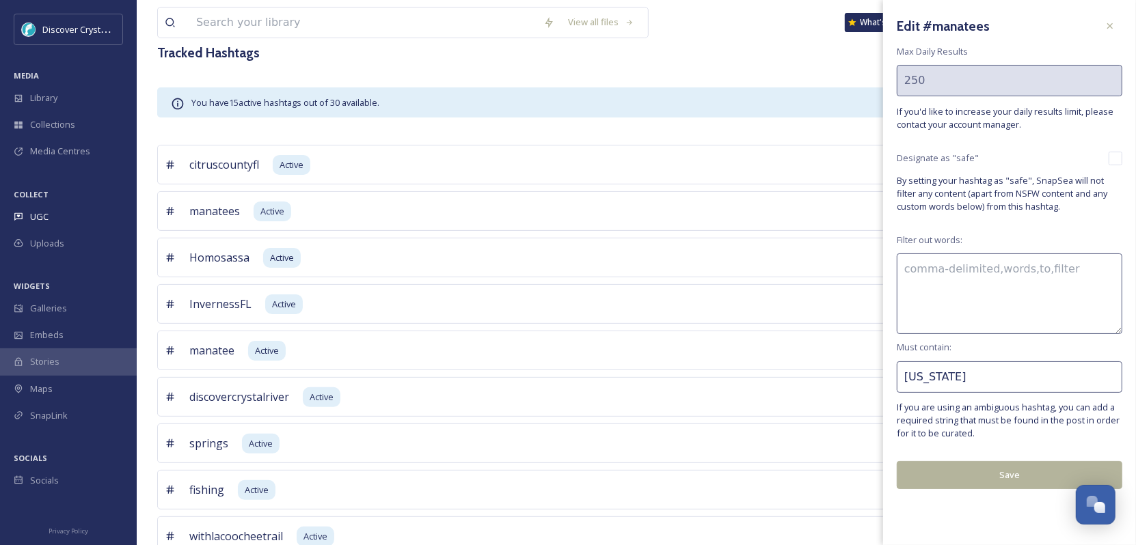
click at [973, 484] on button "Save" at bounding box center [1008, 475] width 225 height 28
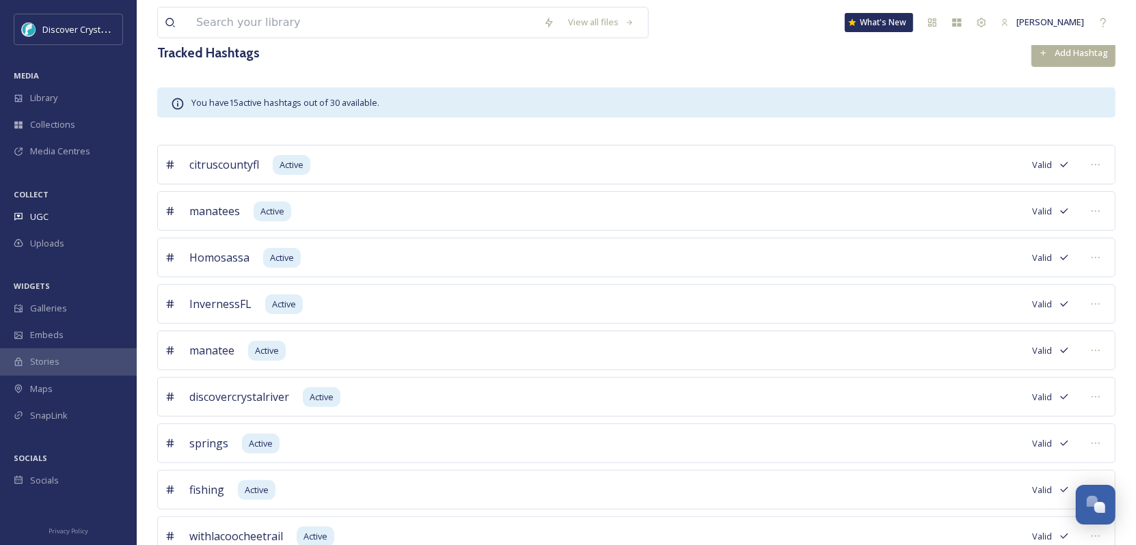
click at [729, 31] on div "View all files What's New Stephanie Erhardt" at bounding box center [636, 22] width 958 height 45
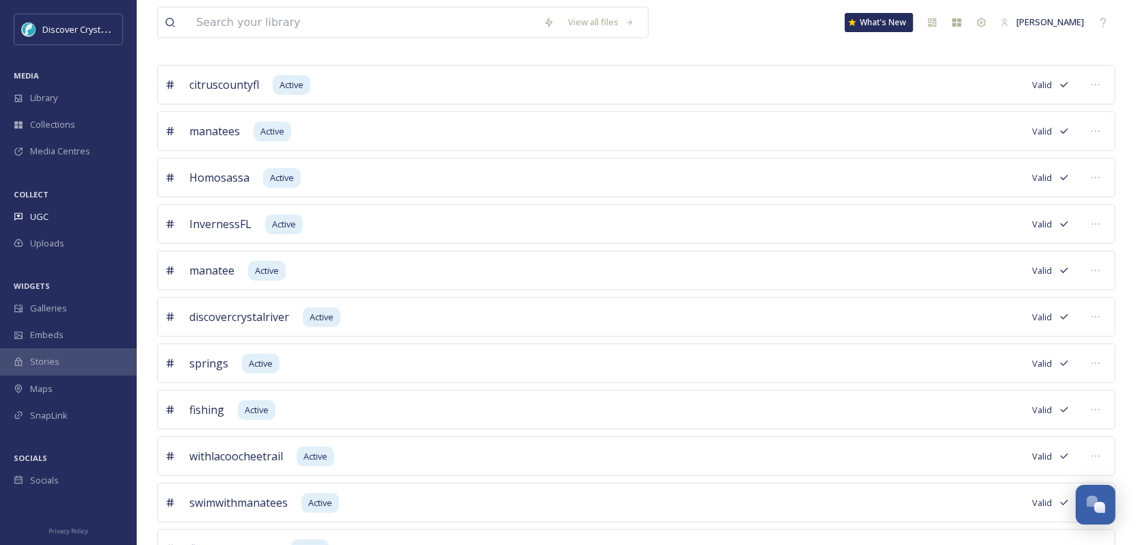
scroll to position [342, 0]
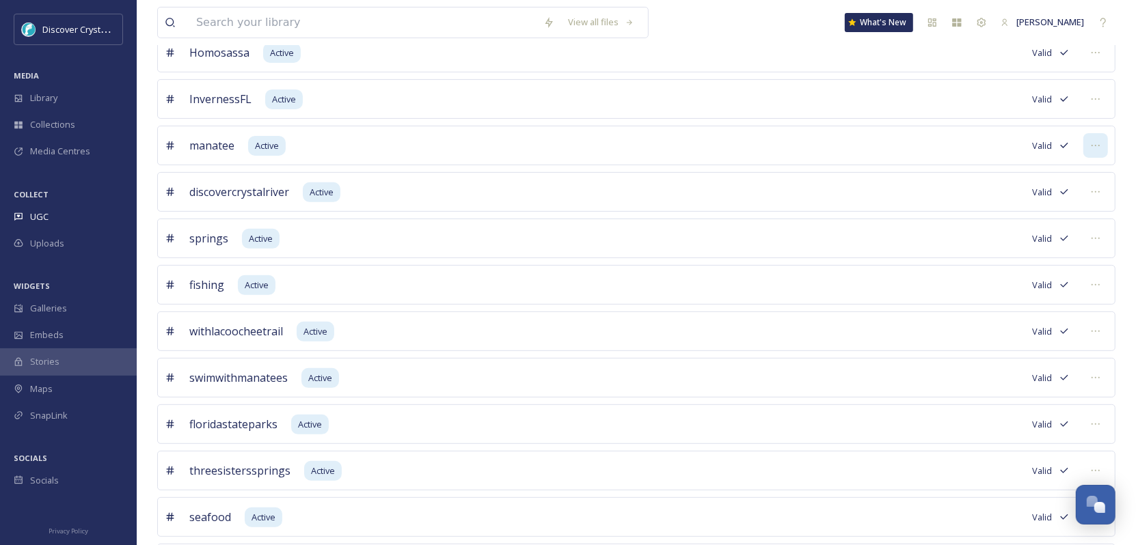
click at [1097, 143] on icon at bounding box center [1095, 145] width 11 height 11
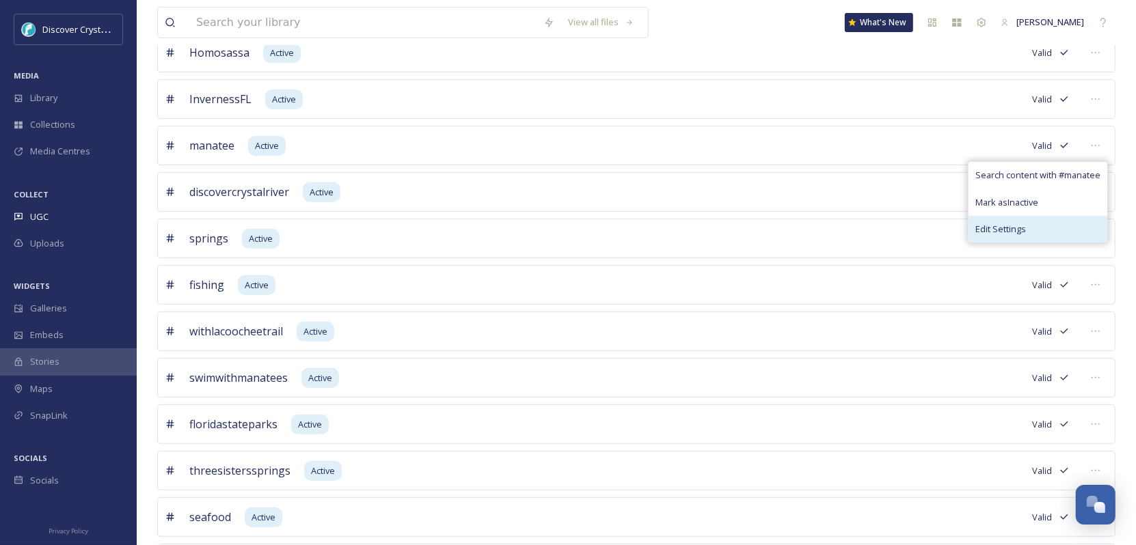
click at [1032, 224] on div "Edit Settings" at bounding box center [1037, 229] width 139 height 27
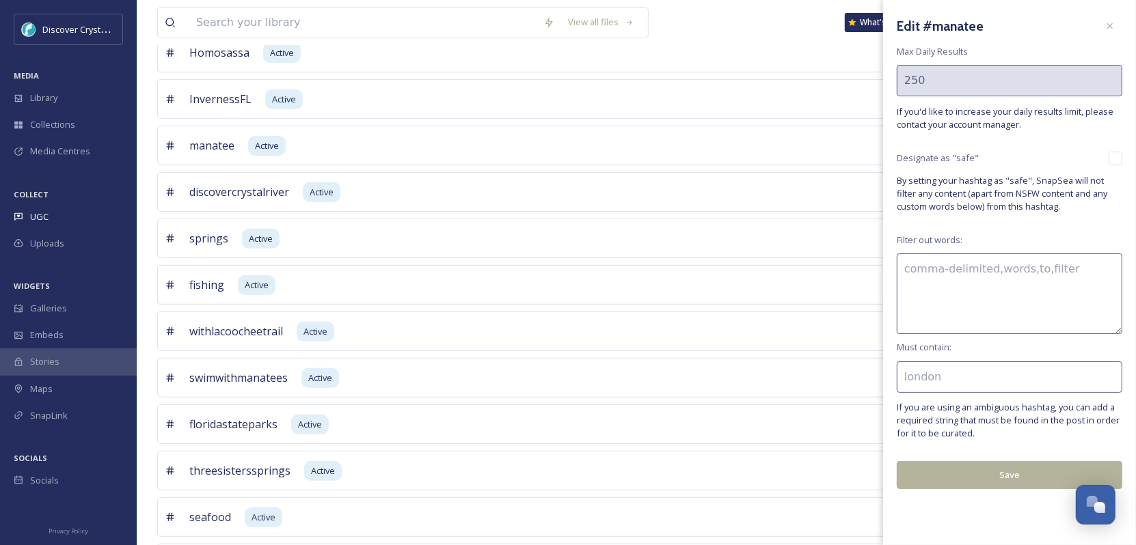
click at [945, 368] on input at bounding box center [1008, 376] width 225 height 31
type input "[US_STATE]"
click at [958, 486] on button "Save" at bounding box center [1008, 475] width 225 height 28
click at [1006, 479] on button "Save" at bounding box center [1008, 475] width 225 height 28
click at [1108, 27] on icon at bounding box center [1109, 25] width 5 height 5
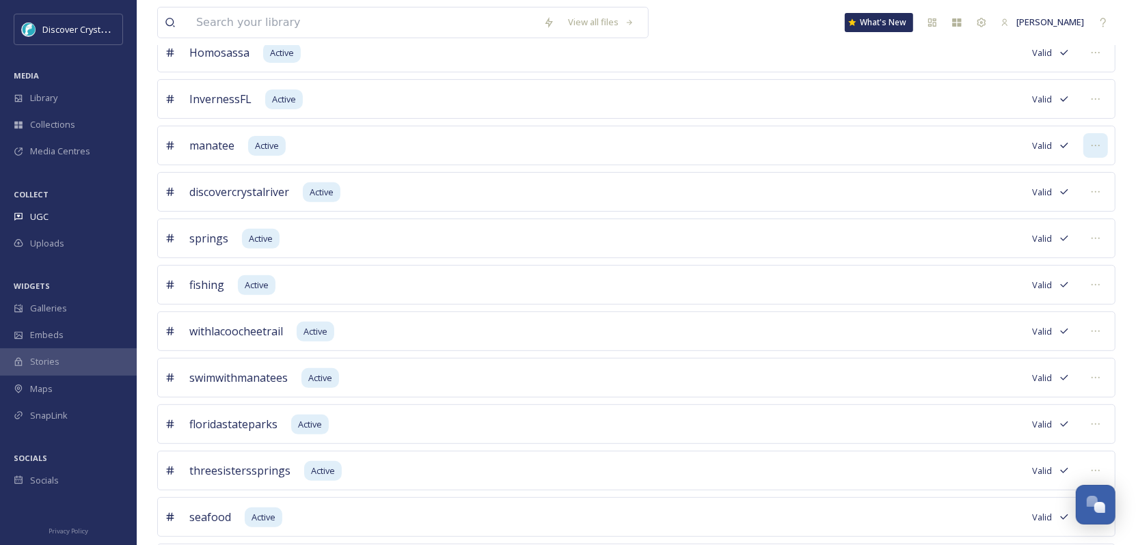
click at [1085, 146] on div at bounding box center [1095, 145] width 25 height 25
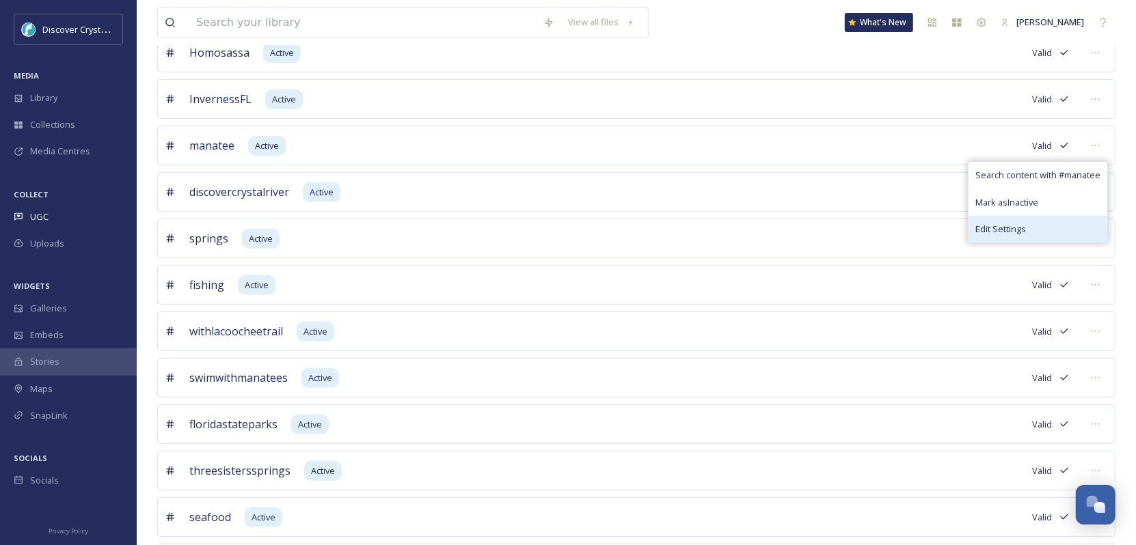
click at [1013, 224] on span "Edit Settings" at bounding box center [1000, 229] width 51 height 13
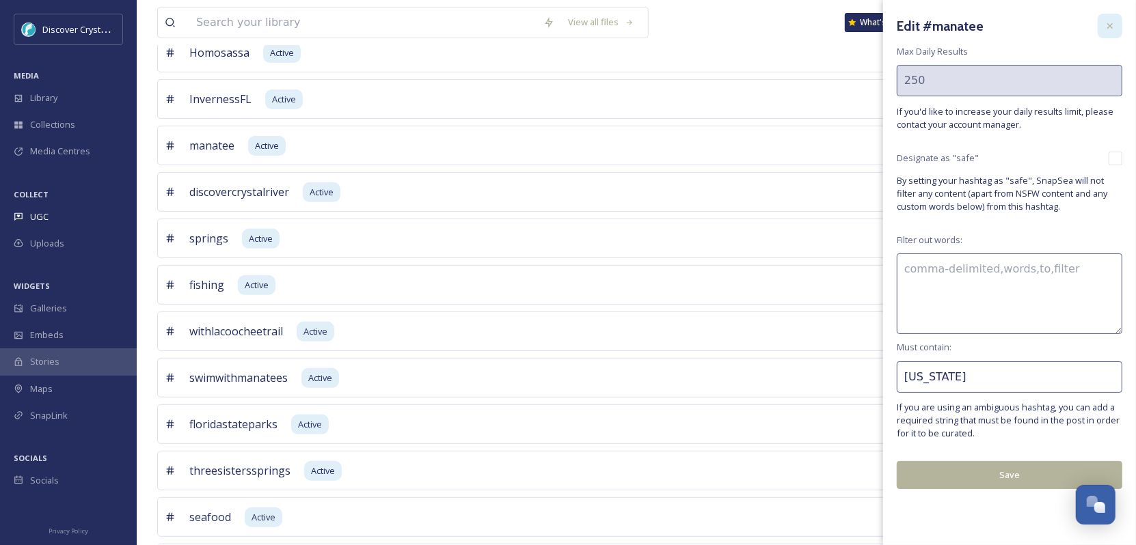
click at [1110, 23] on icon at bounding box center [1109, 25] width 11 height 11
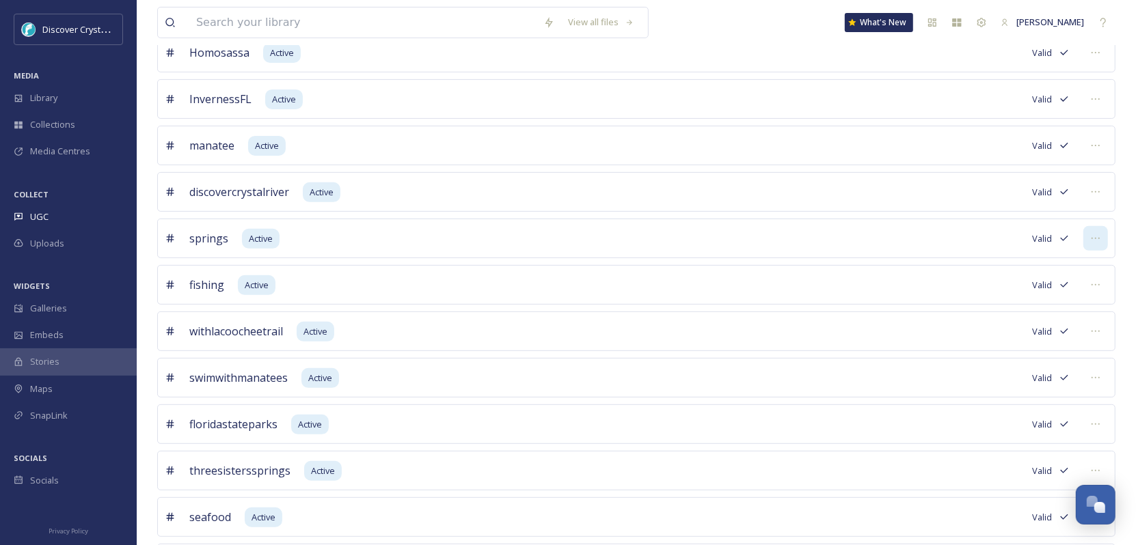
click at [1091, 233] on icon at bounding box center [1095, 238] width 11 height 11
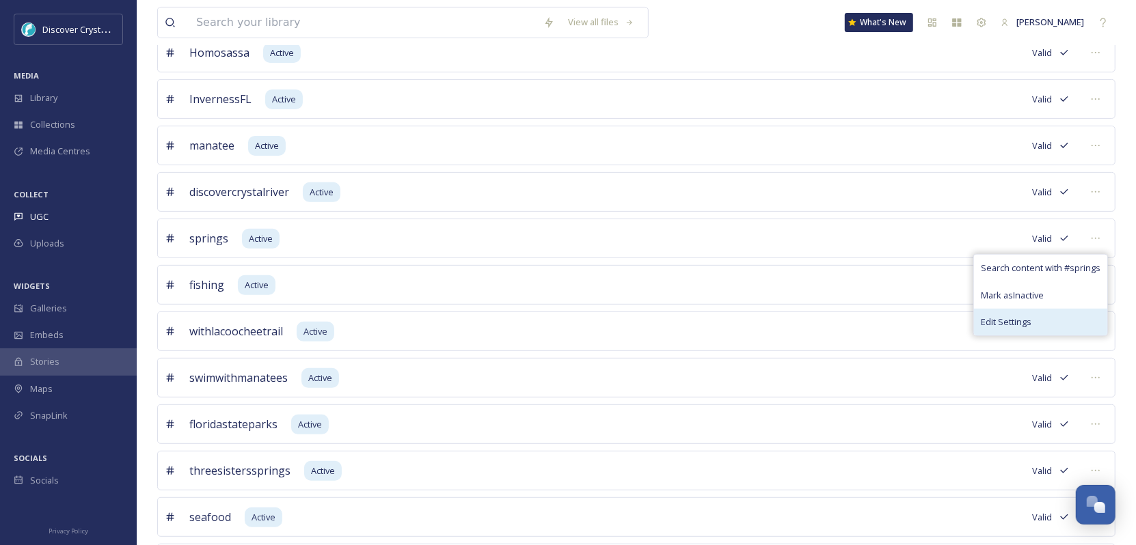
click at [1017, 320] on span "Edit Settings" at bounding box center [1005, 322] width 51 height 13
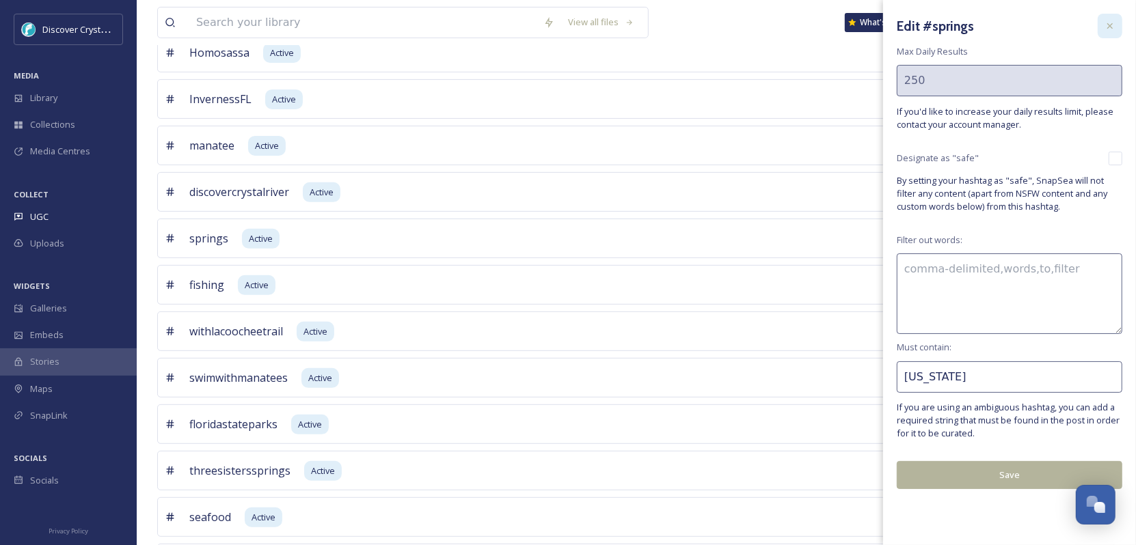
click at [1110, 21] on icon at bounding box center [1109, 25] width 11 height 11
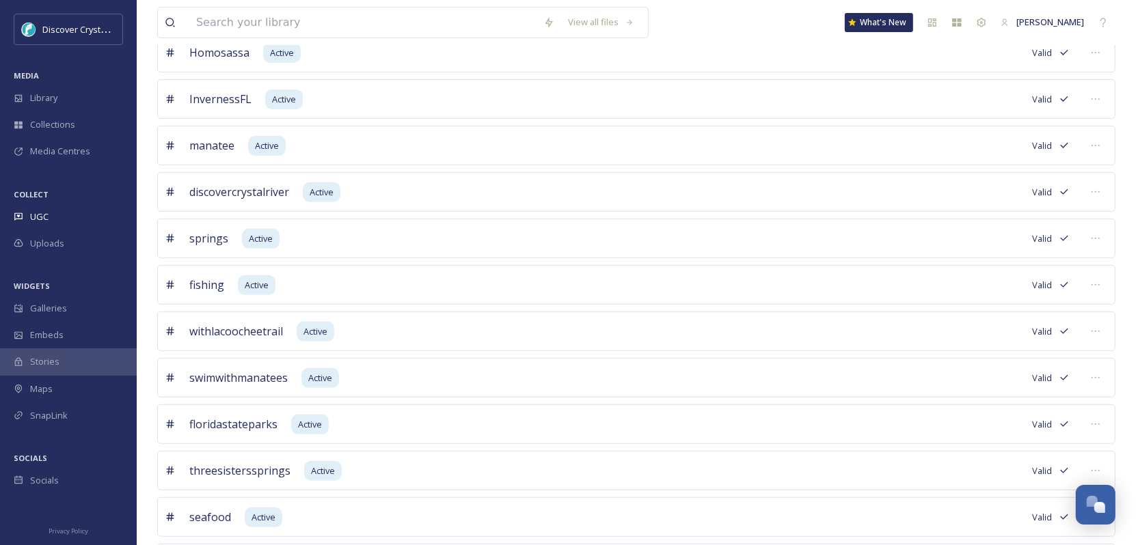
scroll to position [510, 0]
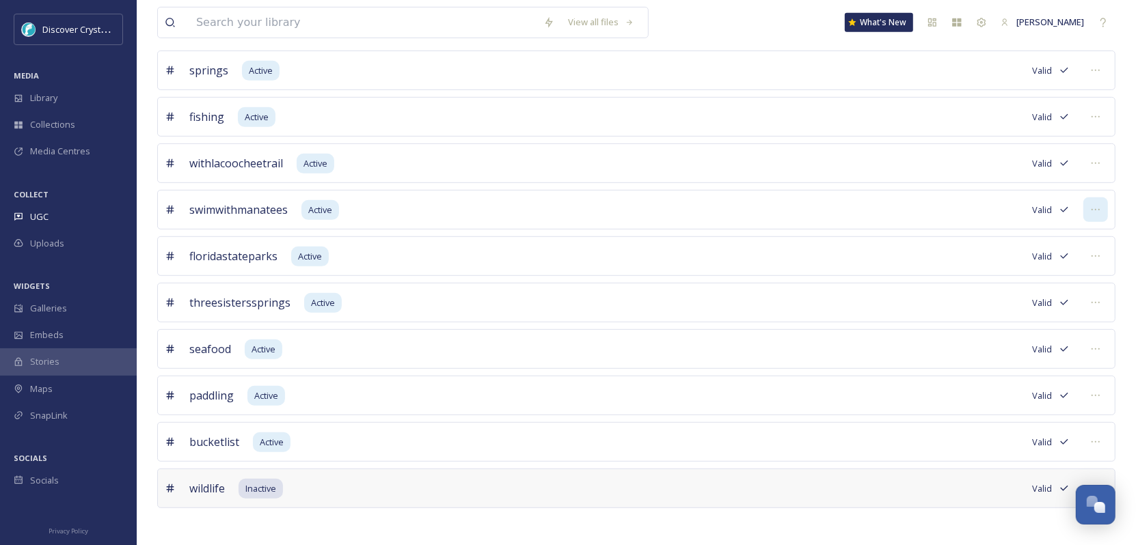
click at [1094, 206] on icon at bounding box center [1095, 209] width 11 height 11
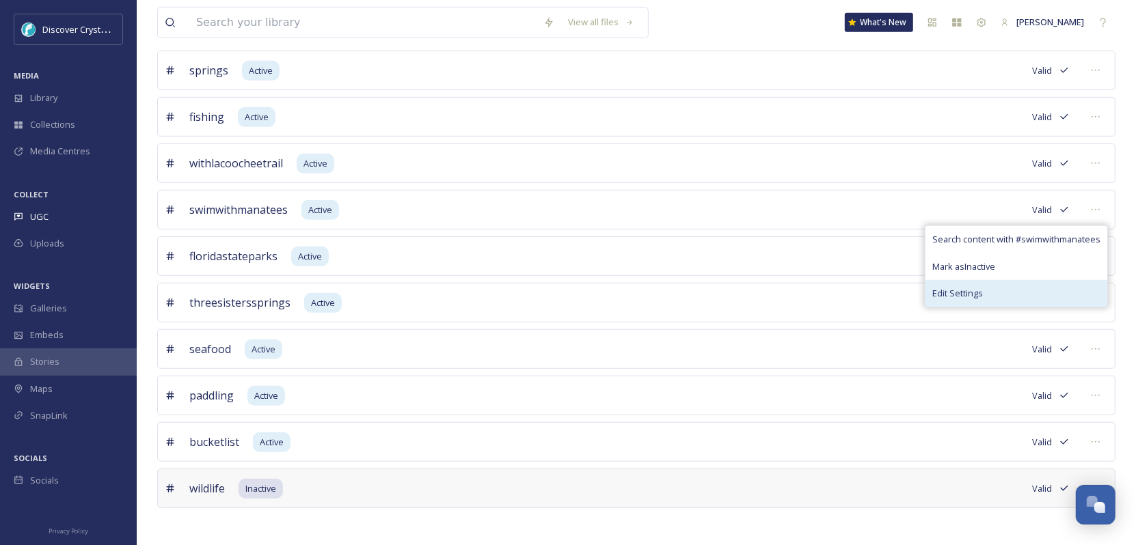
click at [995, 282] on div "Edit Settings" at bounding box center [1016, 293] width 182 height 27
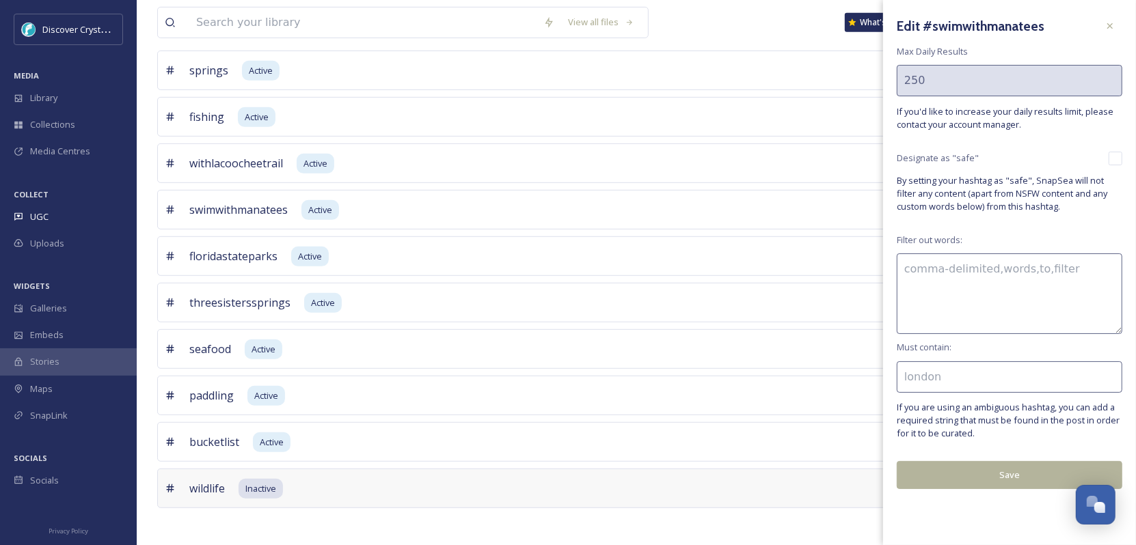
click at [948, 372] on input at bounding box center [1008, 376] width 225 height 31
type input "[US_STATE]"
click at [976, 477] on button "Save" at bounding box center [1008, 475] width 225 height 28
click at [982, 476] on button "Save" at bounding box center [1008, 475] width 225 height 28
click at [1111, 29] on icon at bounding box center [1109, 25] width 11 height 11
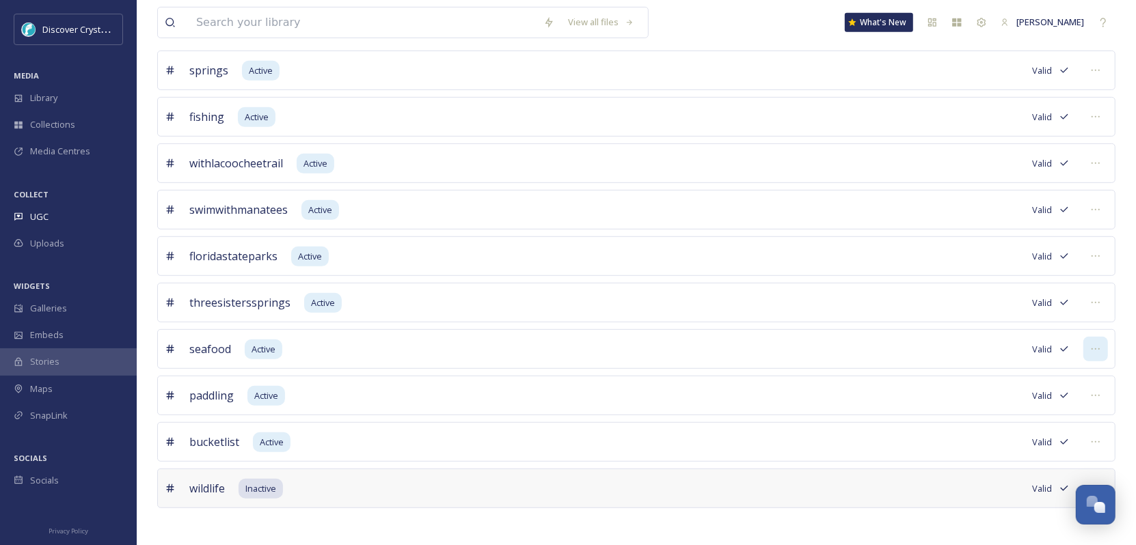
click at [1095, 350] on icon at bounding box center [1095, 349] width 11 height 11
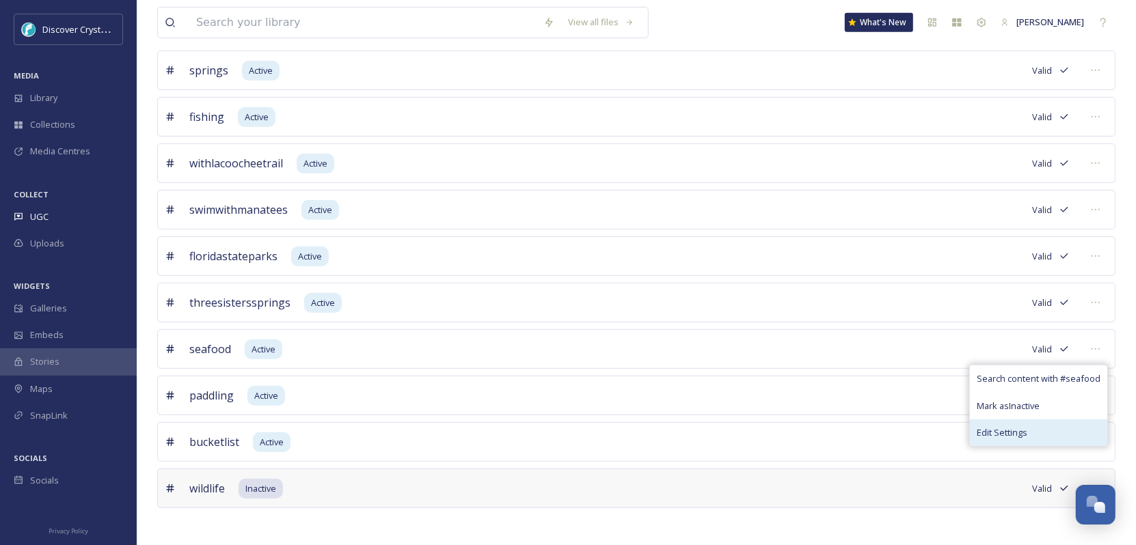
click at [998, 426] on span "Edit Settings" at bounding box center [1001, 432] width 51 height 13
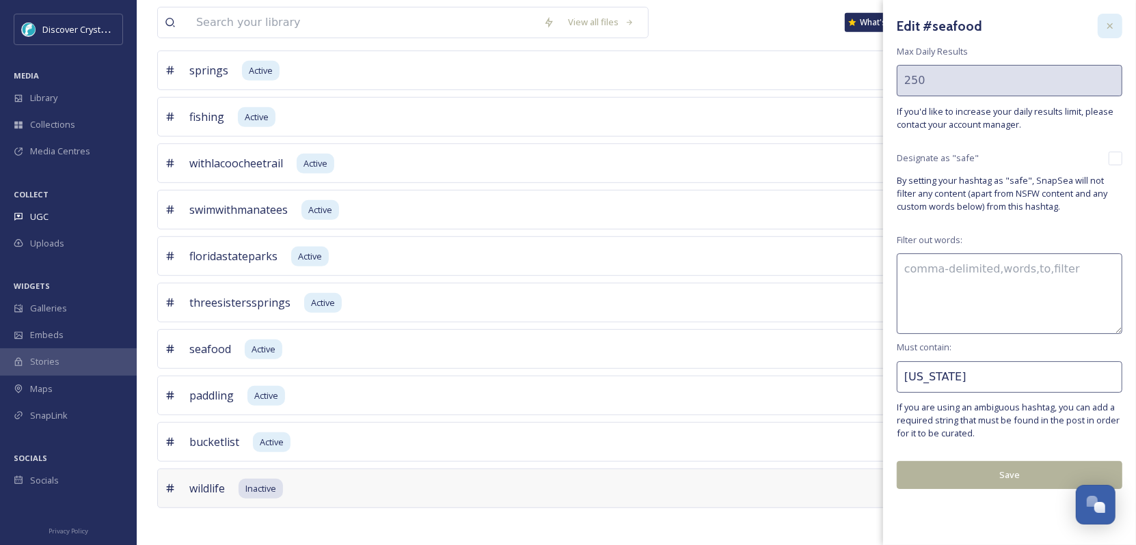
click at [1109, 27] on icon at bounding box center [1109, 25] width 11 height 11
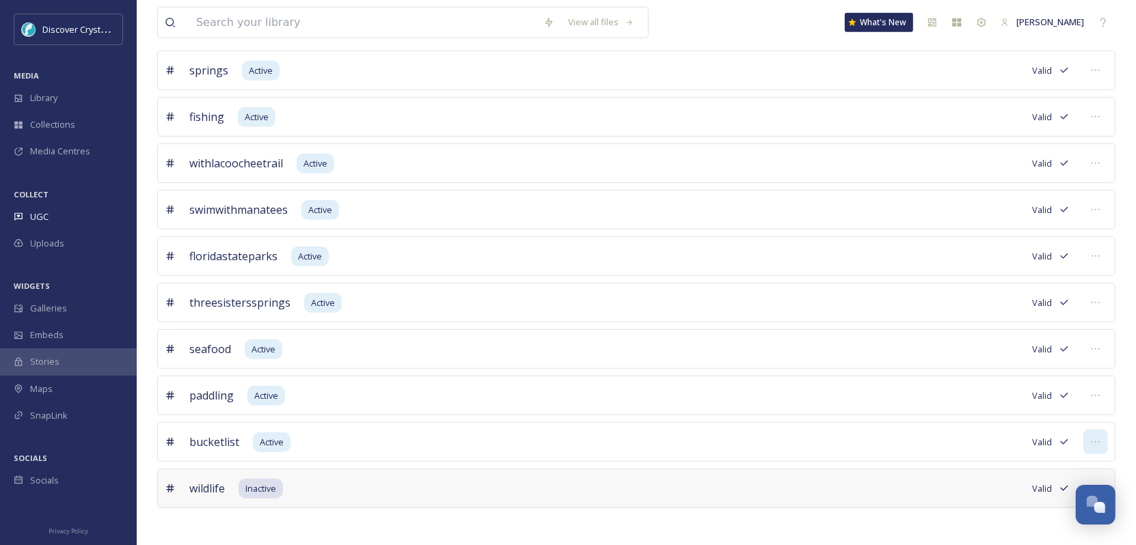
click at [1102, 438] on div at bounding box center [1095, 442] width 25 height 25
click at [1009, 513] on div "Edit Settings" at bounding box center [1036, 525] width 142 height 27
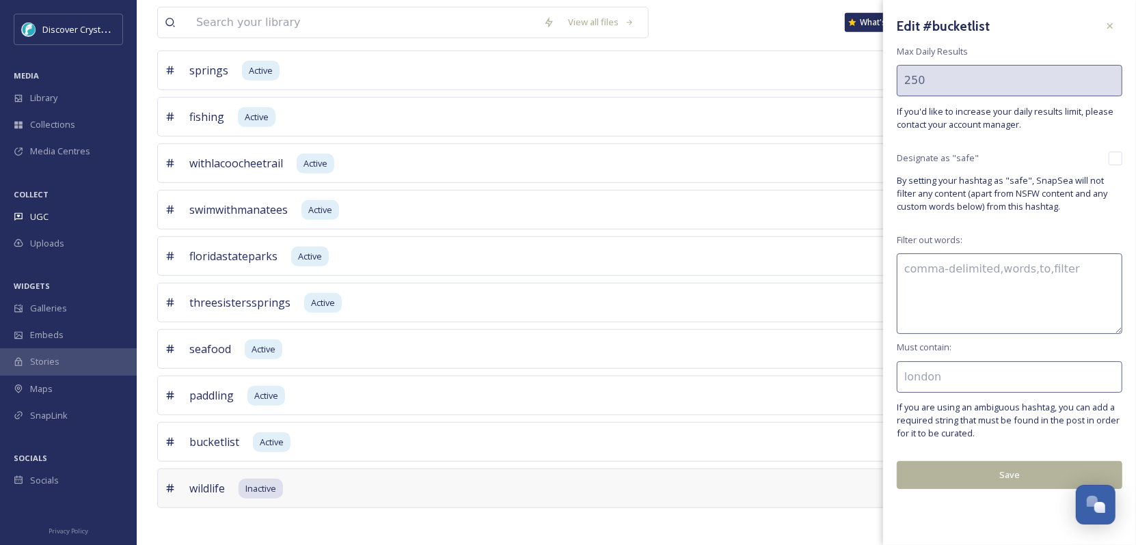
click at [944, 378] on input at bounding box center [1008, 376] width 225 height 31
type input "[US_STATE]"
click at [942, 471] on button "Save" at bounding box center [1008, 475] width 225 height 28
click at [951, 476] on button "Save" at bounding box center [1008, 475] width 225 height 28
click at [1113, 31] on icon at bounding box center [1109, 25] width 11 height 11
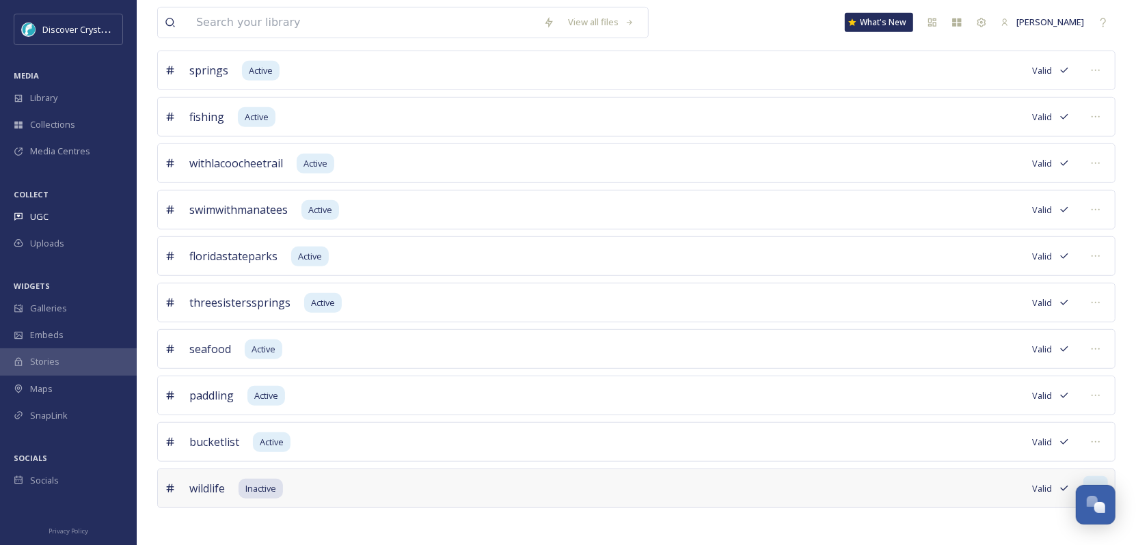
click at [1088, 481] on div at bounding box center [1095, 488] width 25 height 25
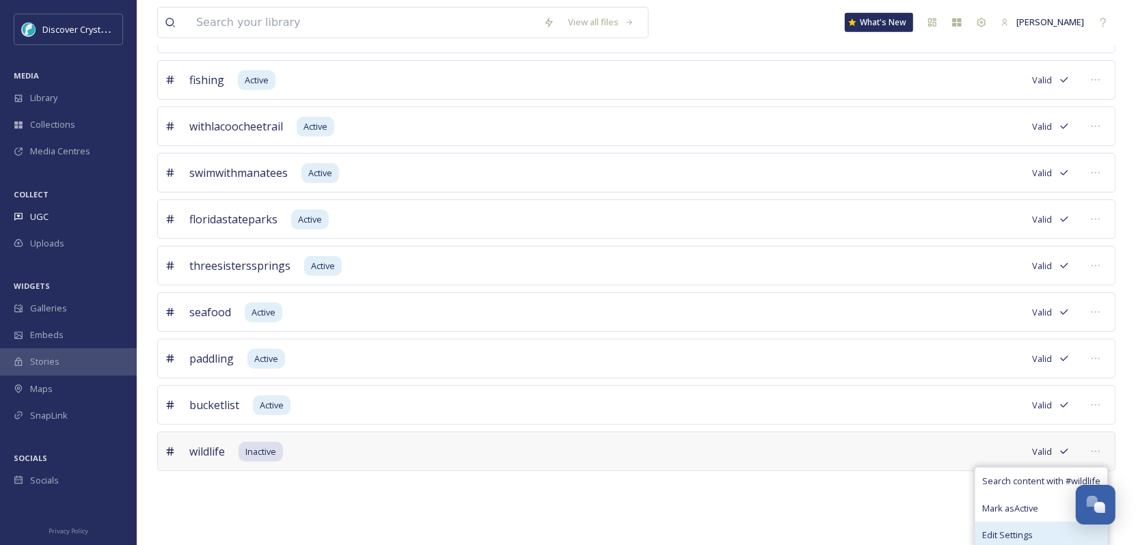
click at [1019, 530] on span "Edit Settings" at bounding box center [1007, 535] width 51 height 13
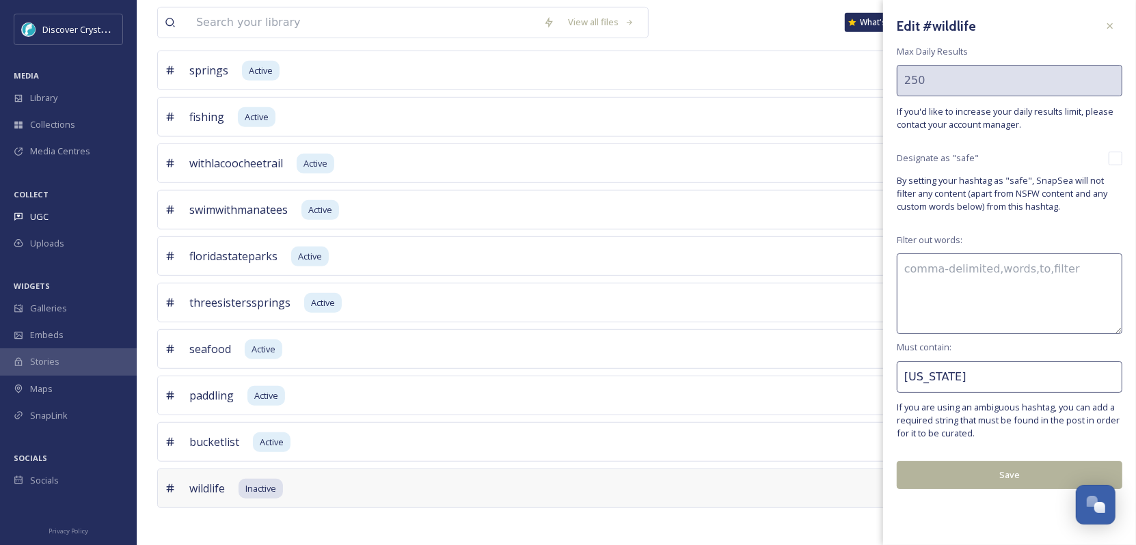
click at [295, 399] on div "paddling Active Valid" at bounding box center [636, 396] width 958 height 40
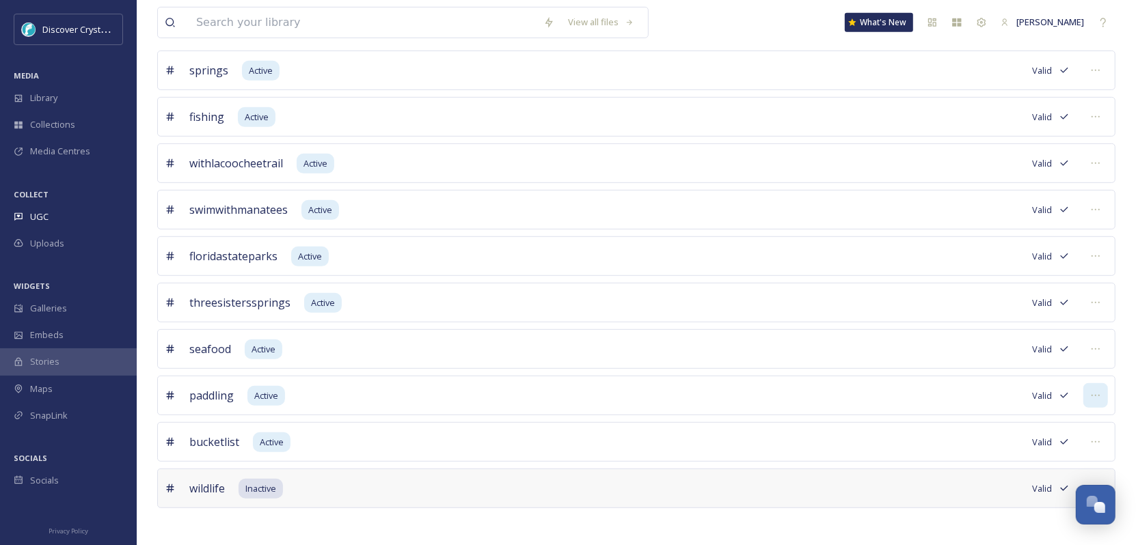
click at [1086, 389] on div at bounding box center [1095, 395] width 25 height 25
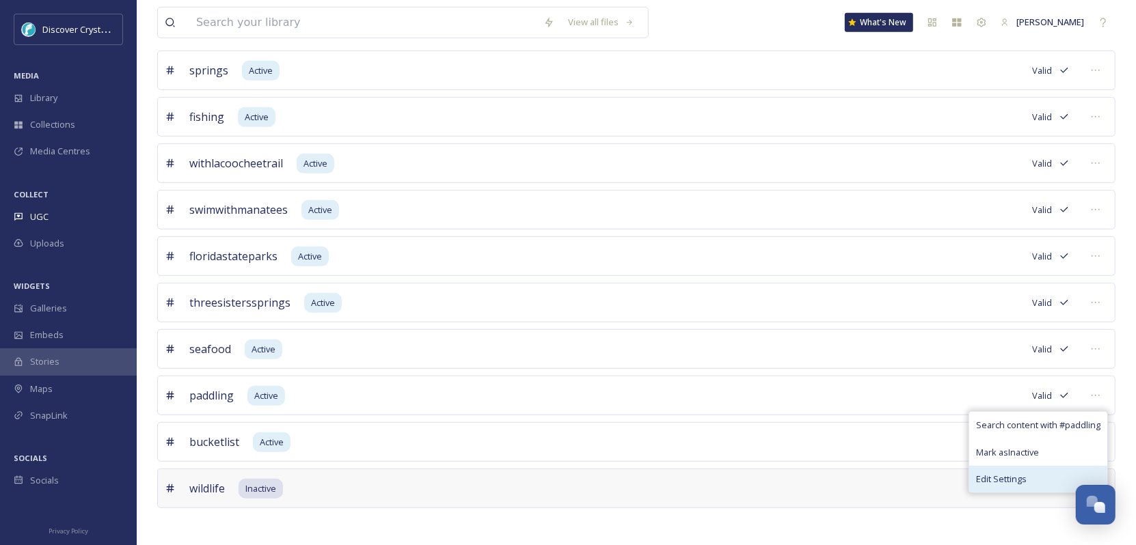
click at [1007, 473] on span "Edit Settings" at bounding box center [1001, 479] width 51 height 13
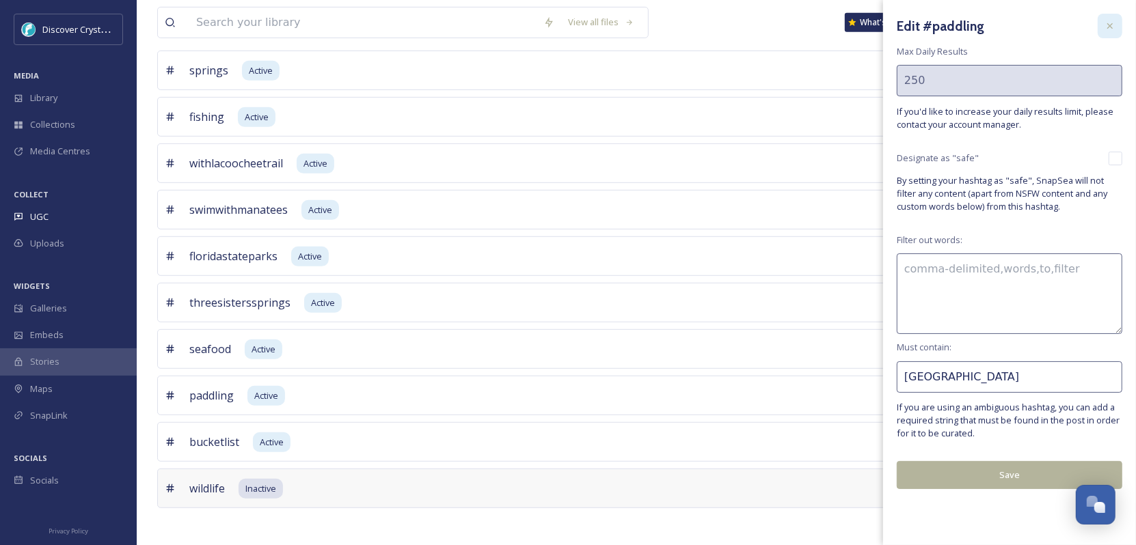
click at [1111, 27] on icon at bounding box center [1109, 25] width 5 height 5
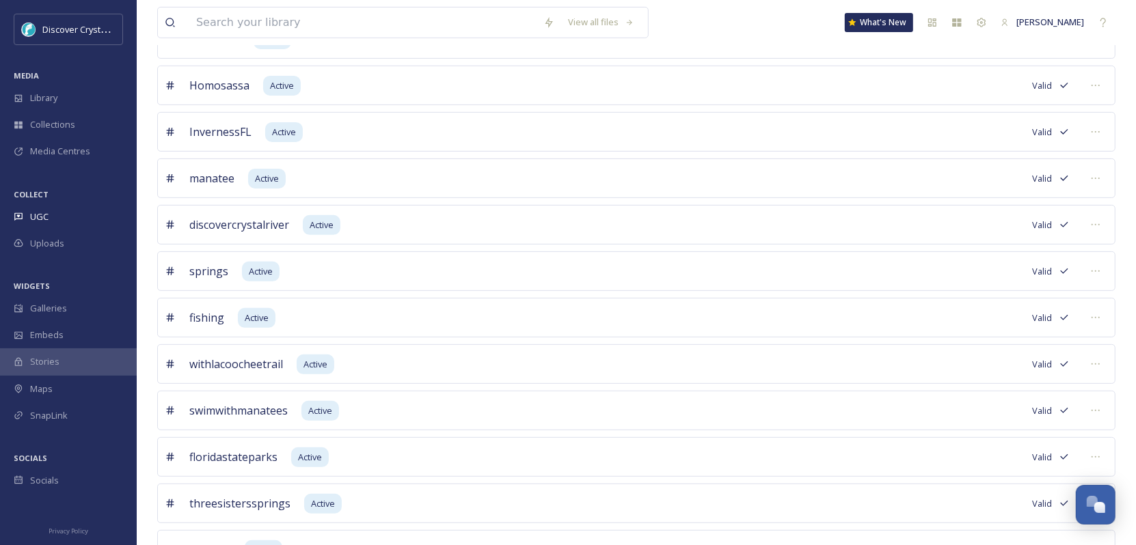
scroll to position [305, 0]
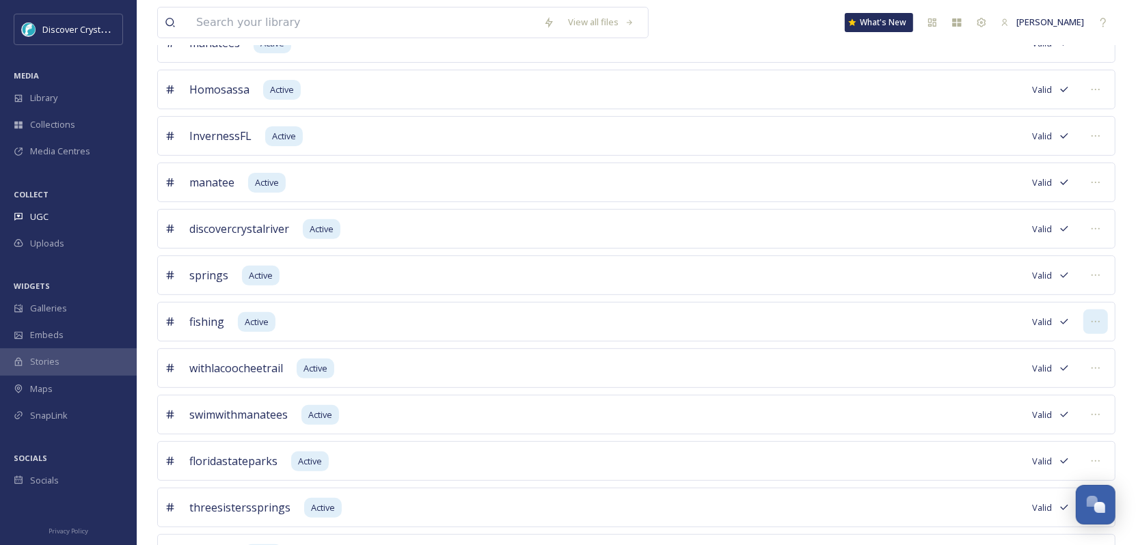
click at [1102, 318] on div at bounding box center [1095, 322] width 25 height 25
click at [1050, 387] on div "Mark as Inactive" at bounding box center [1041, 379] width 131 height 27
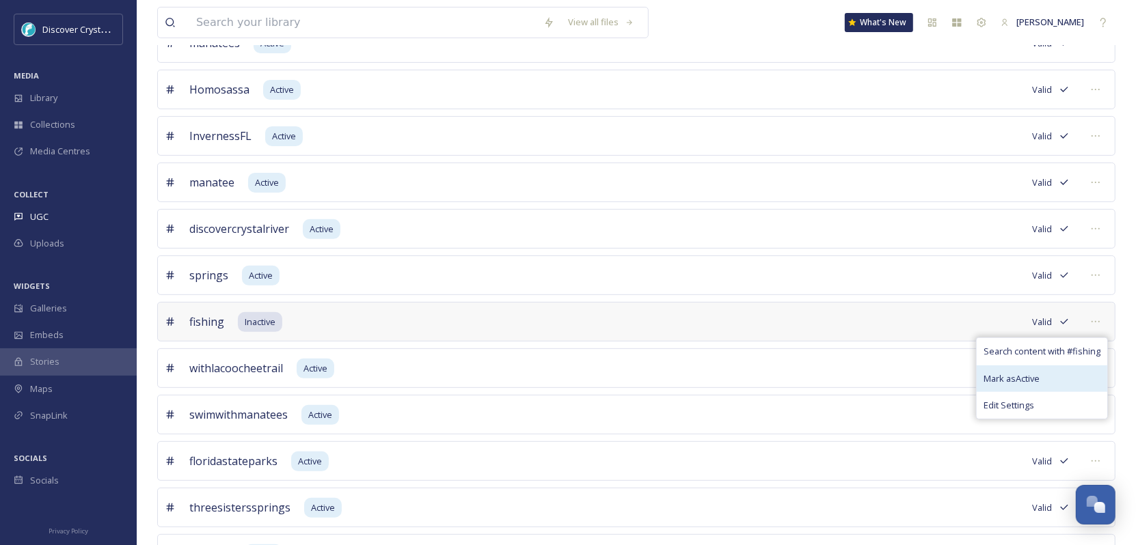
click at [1065, 376] on div "Mark as Active" at bounding box center [1041, 379] width 131 height 27
click at [734, 284] on div "springs Active Valid" at bounding box center [636, 276] width 958 height 40
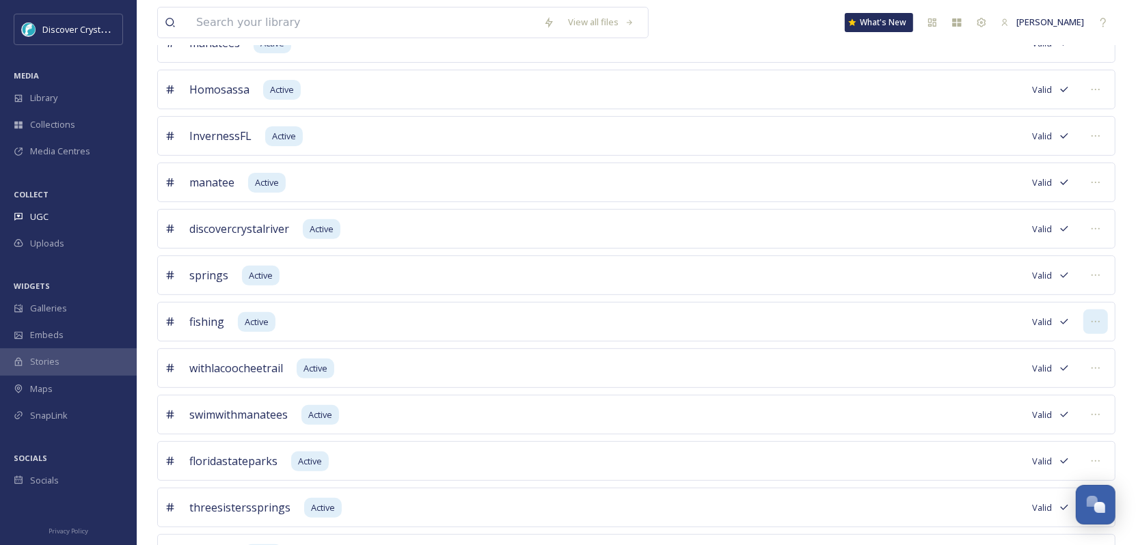
click at [1096, 319] on icon at bounding box center [1095, 321] width 11 height 11
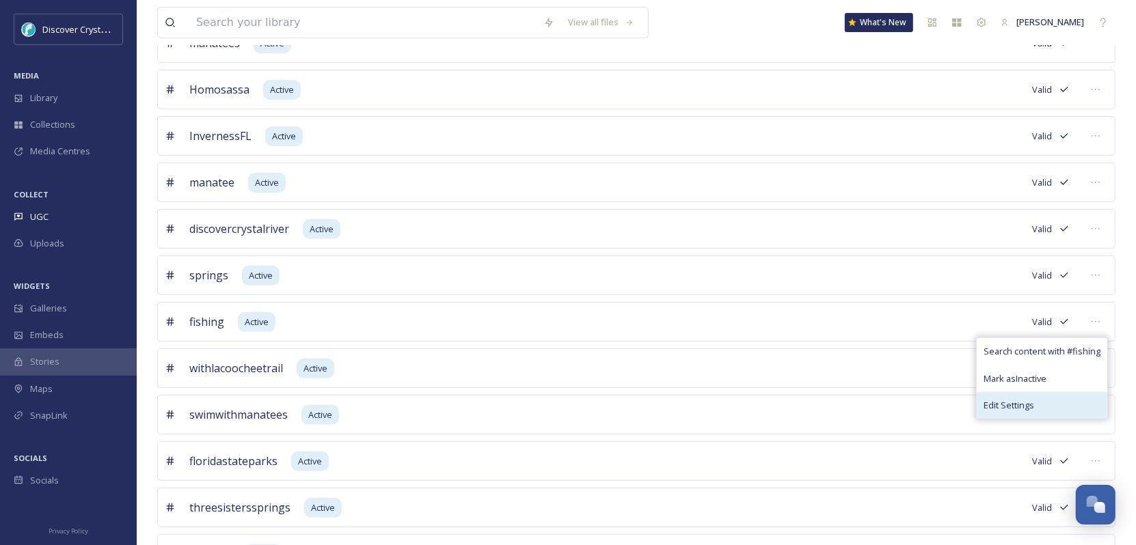
click at [1034, 409] on div "Edit Settings" at bounding box center [1041, 405] width 131 height 27
click at [713, 249] on div "citruscountyfl Active Valid manatees Active Valid Homosassa Active Valid Invern…" at bounding box center [636, 345] width 958 height 737
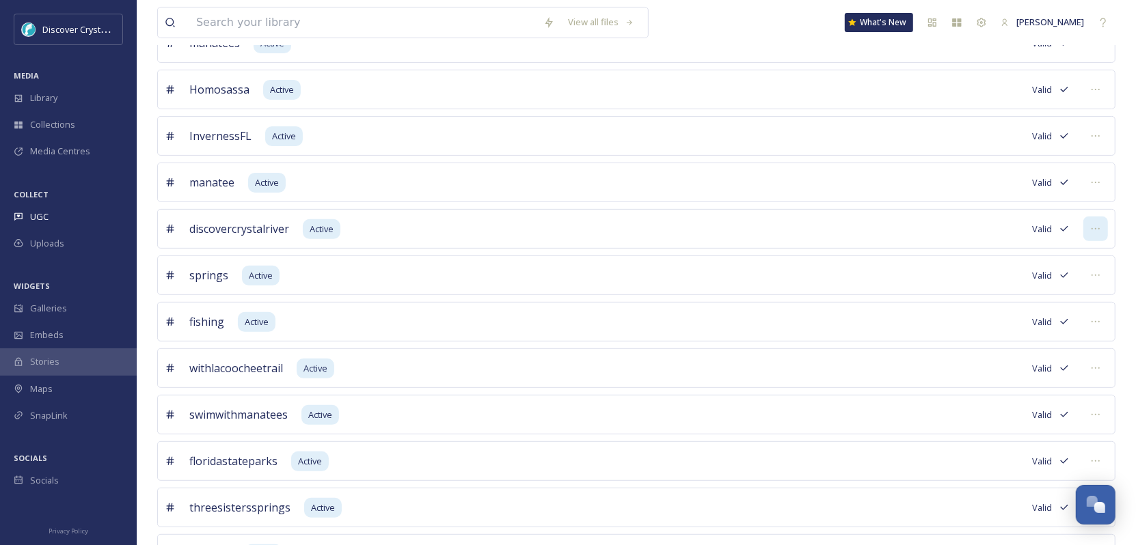
click at [1103, 226] on div at bounding box center [1095, 229] width 25 height 25
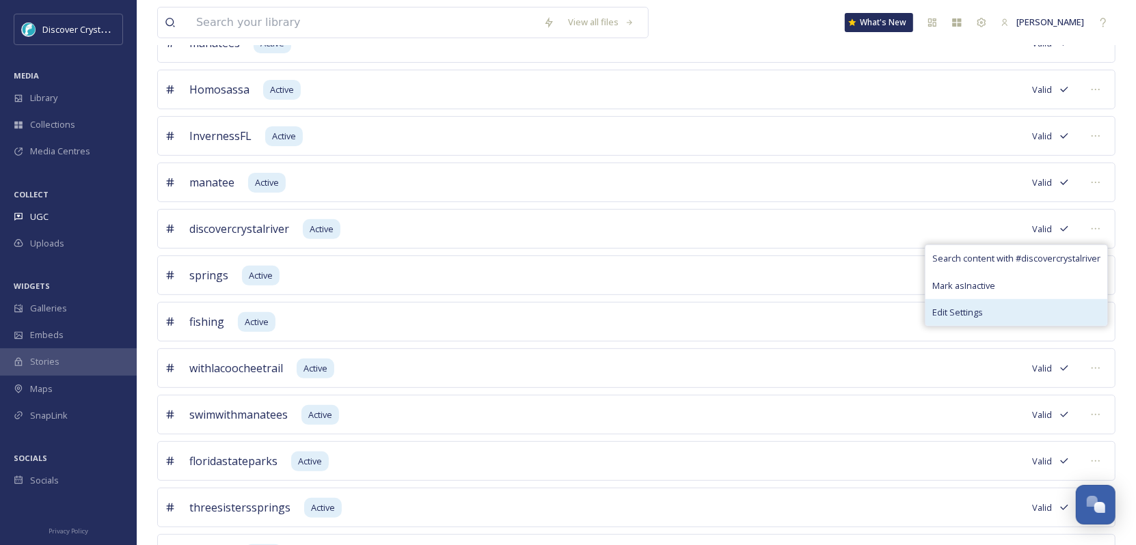
click at [1004, 311] on div "Edit Settings" at bounding box center [1016, 312] width 182 height 27
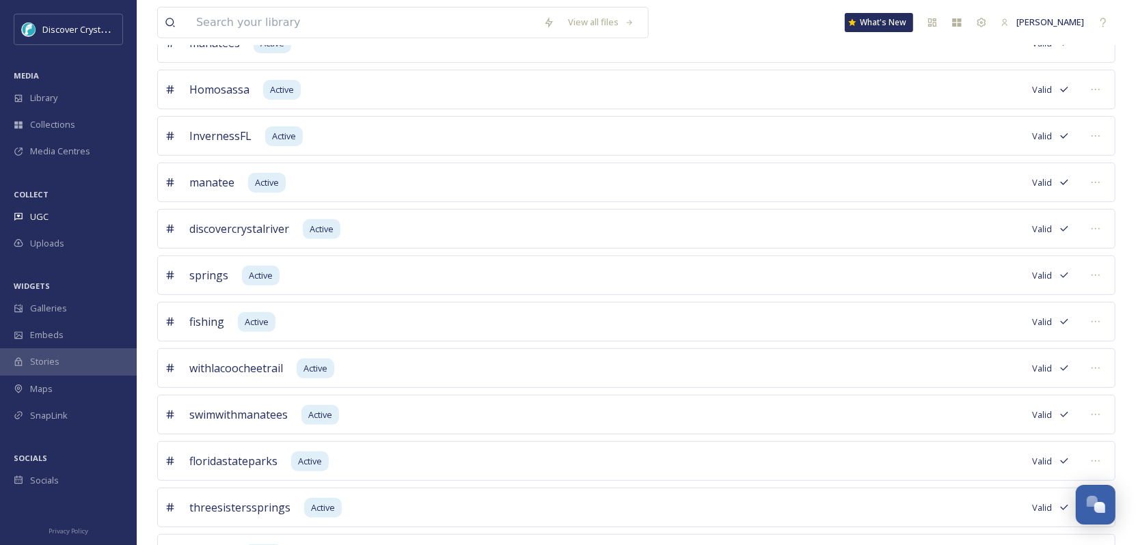
click at [570, 183] on div "manatee Active Valid" at bounding box center [636, 183] width 958 height 40
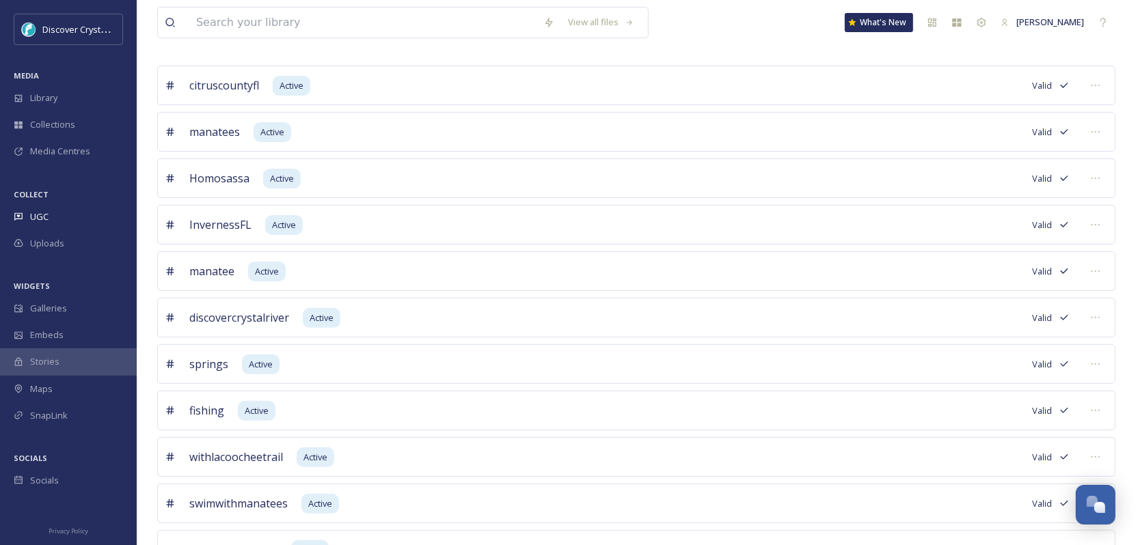
scroll to position [100, 0]
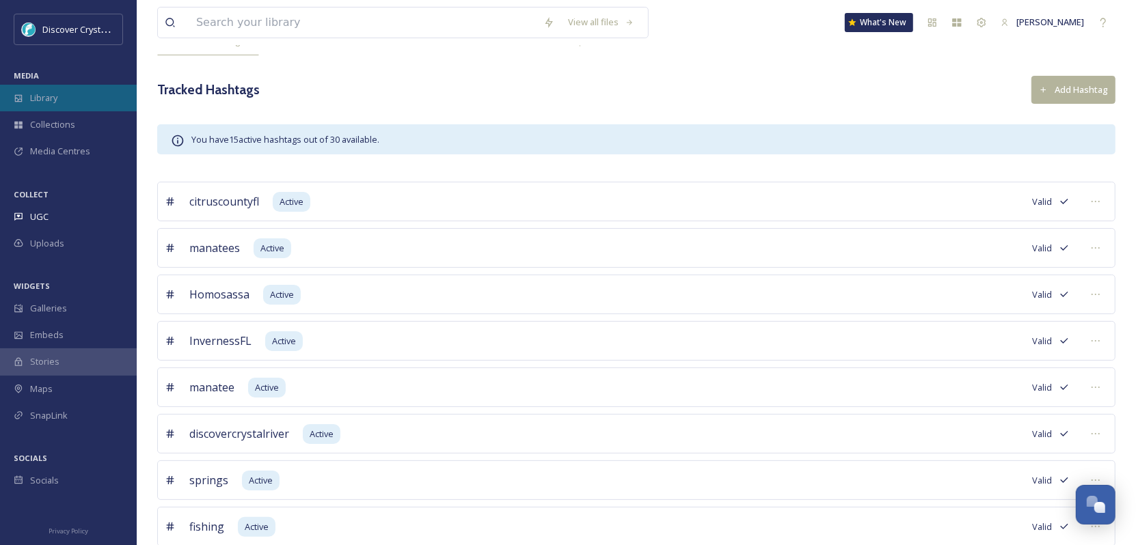
click at [43, 92] on span "Library" at bounding box center [43, 98] width 27 height 13
